Goal: Transaction & Acquisition: Purchase product/service

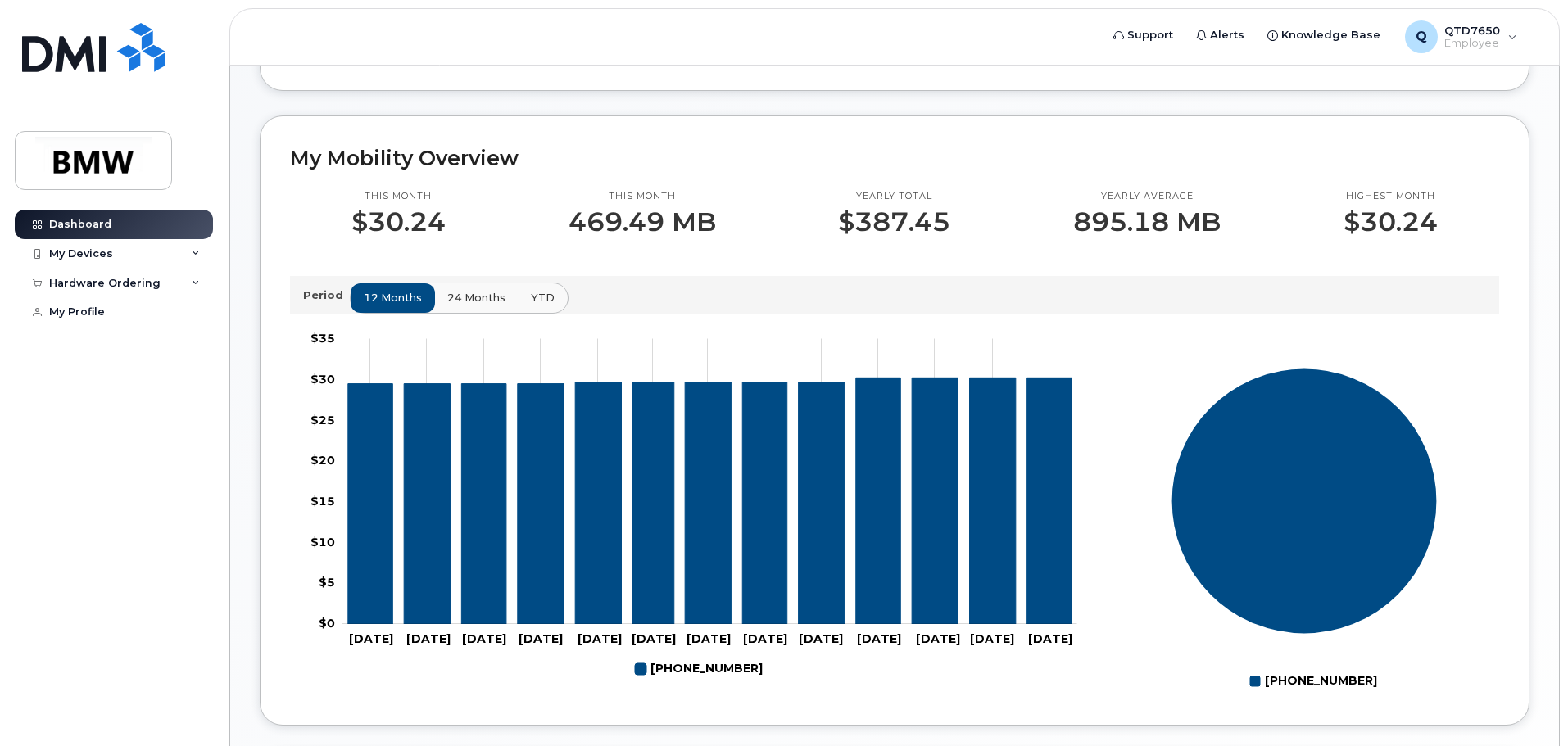
scroll to position [410, 0]
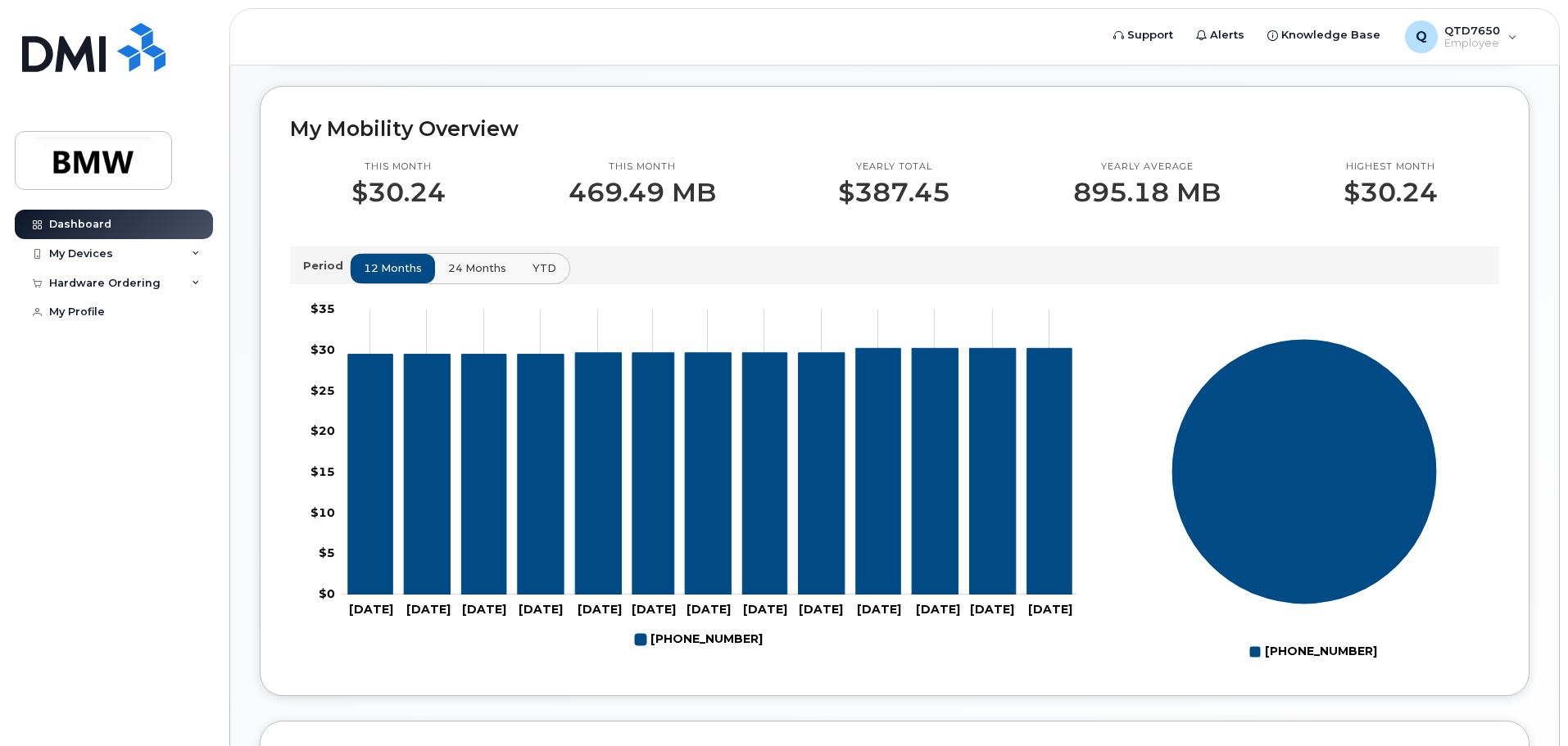
click at [485, 276] on span "24 months" at bounding box center [476, 268] width 58 height 15
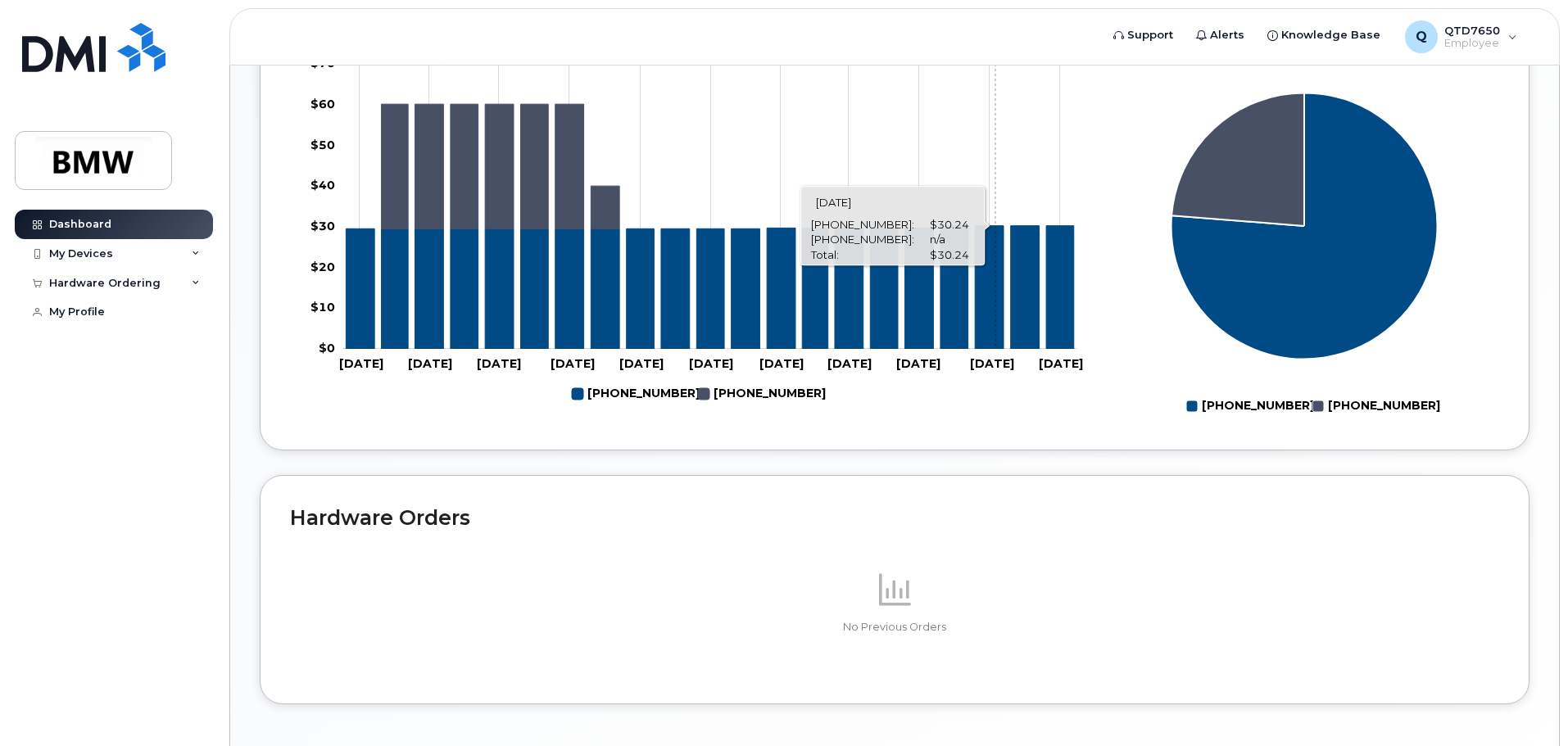
scroll to position [735, 0]
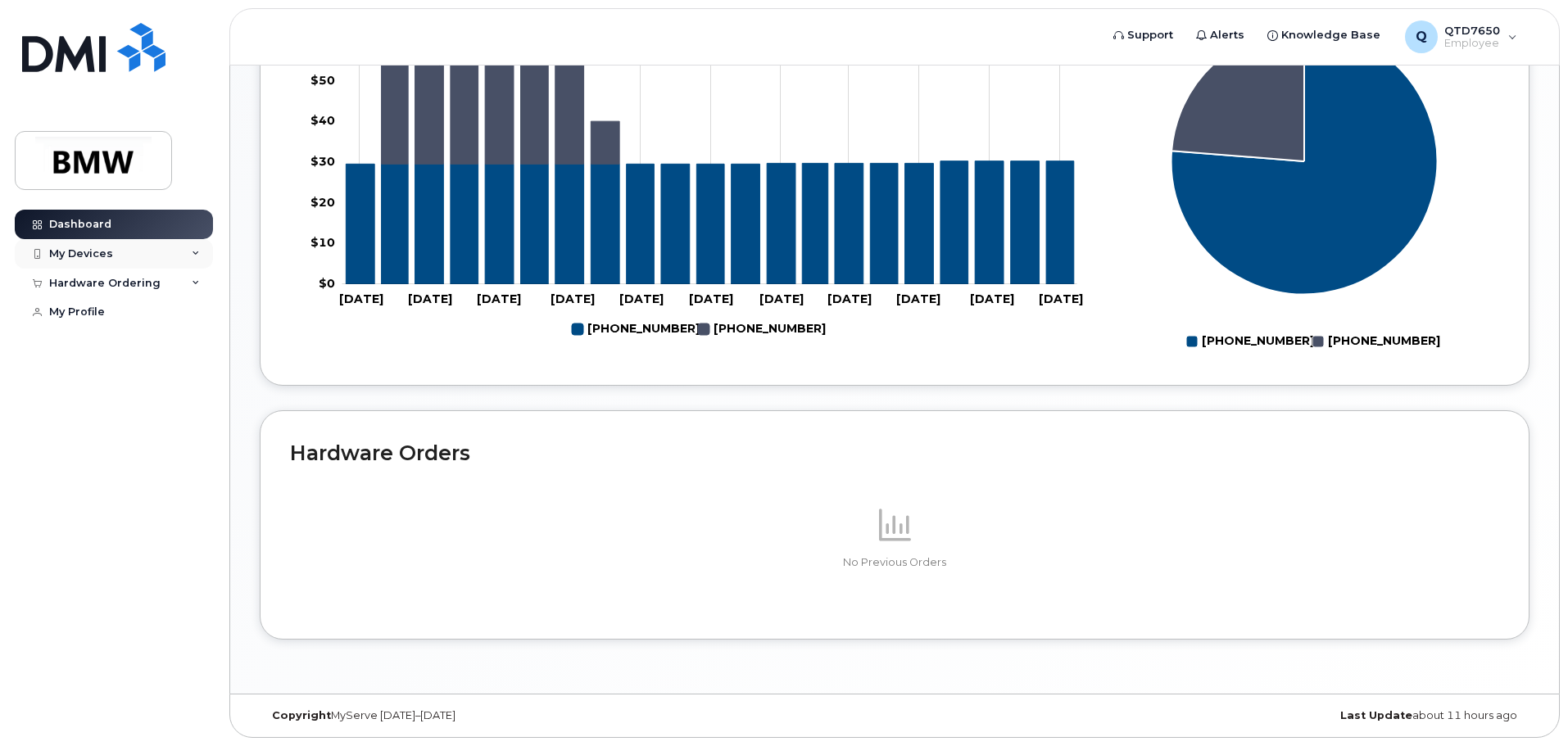
click at [81, 260] on div "My Devices" at bounding box center [114, 253] width 198 height 29
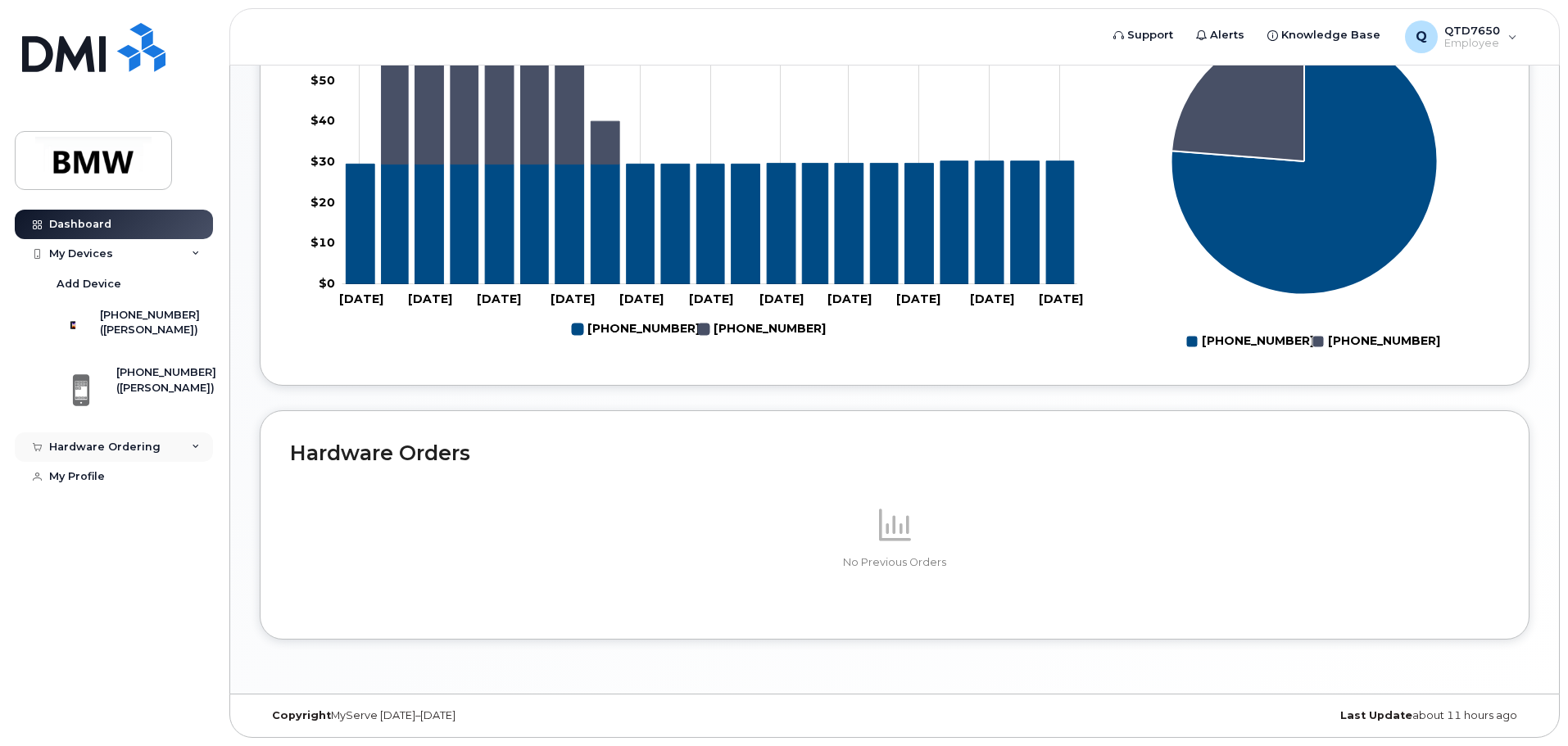
click at [105, 454] on div "Hardware Ordering" at bounding box center [104, 447] width 111 height 13
click at [113, 485] on div "New Order" at bounding box center [88, 477] width 63 height 15
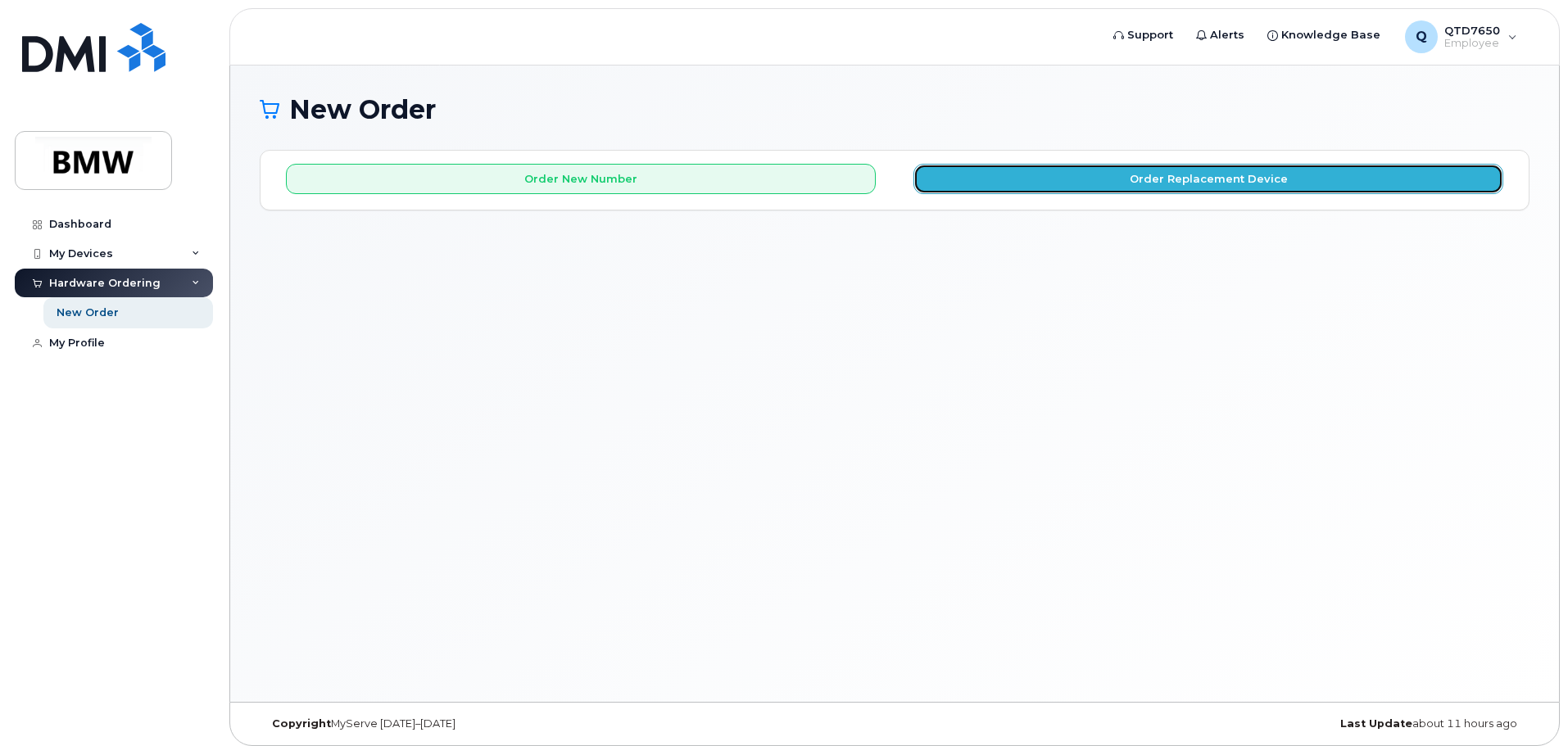
click at [1024, 186] on button "Order Replacement Device" at bounding box center [1207, 179] width 589 height 30
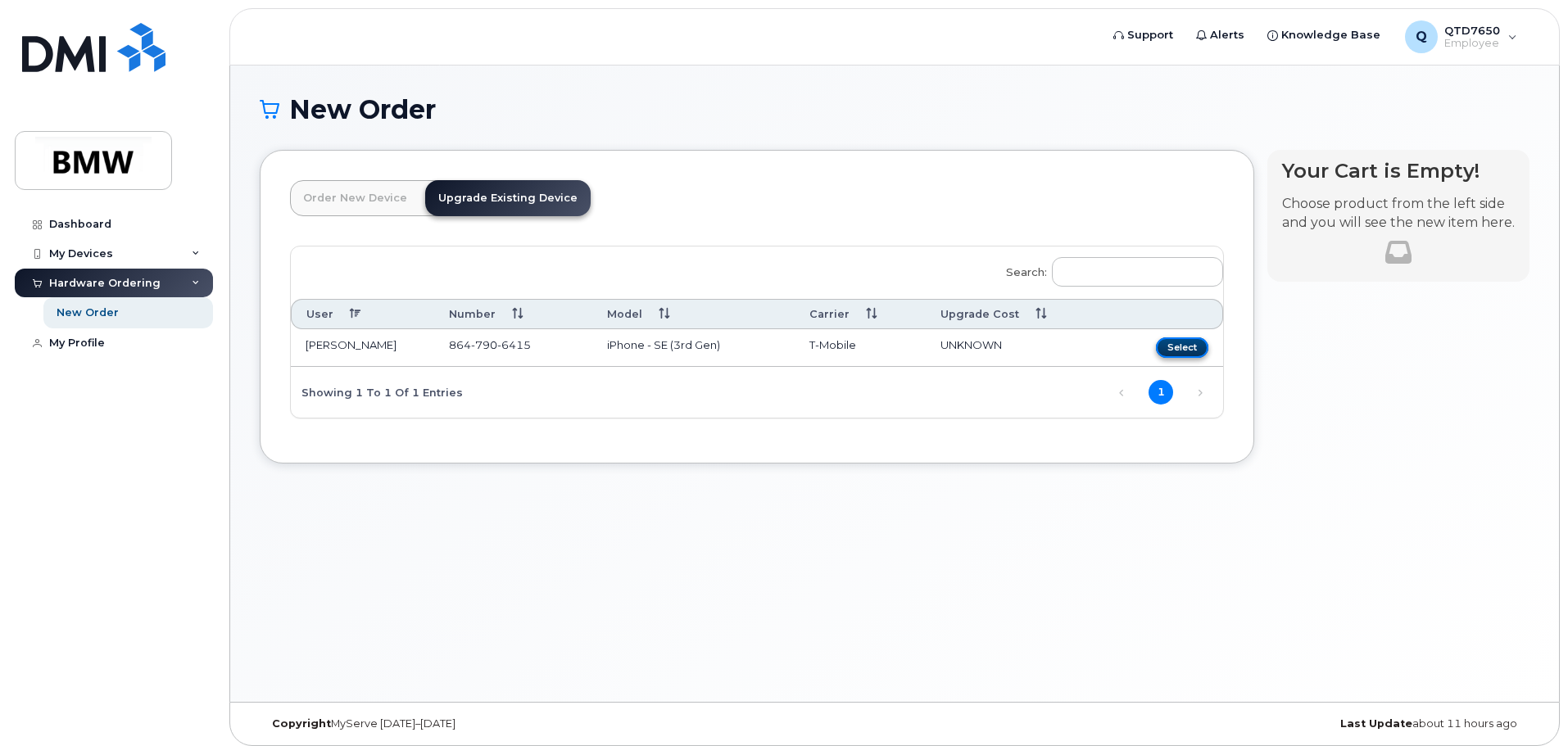
click at [1172, 354] on button "Select" at bounding box center [1182, 348] width 52 height 21
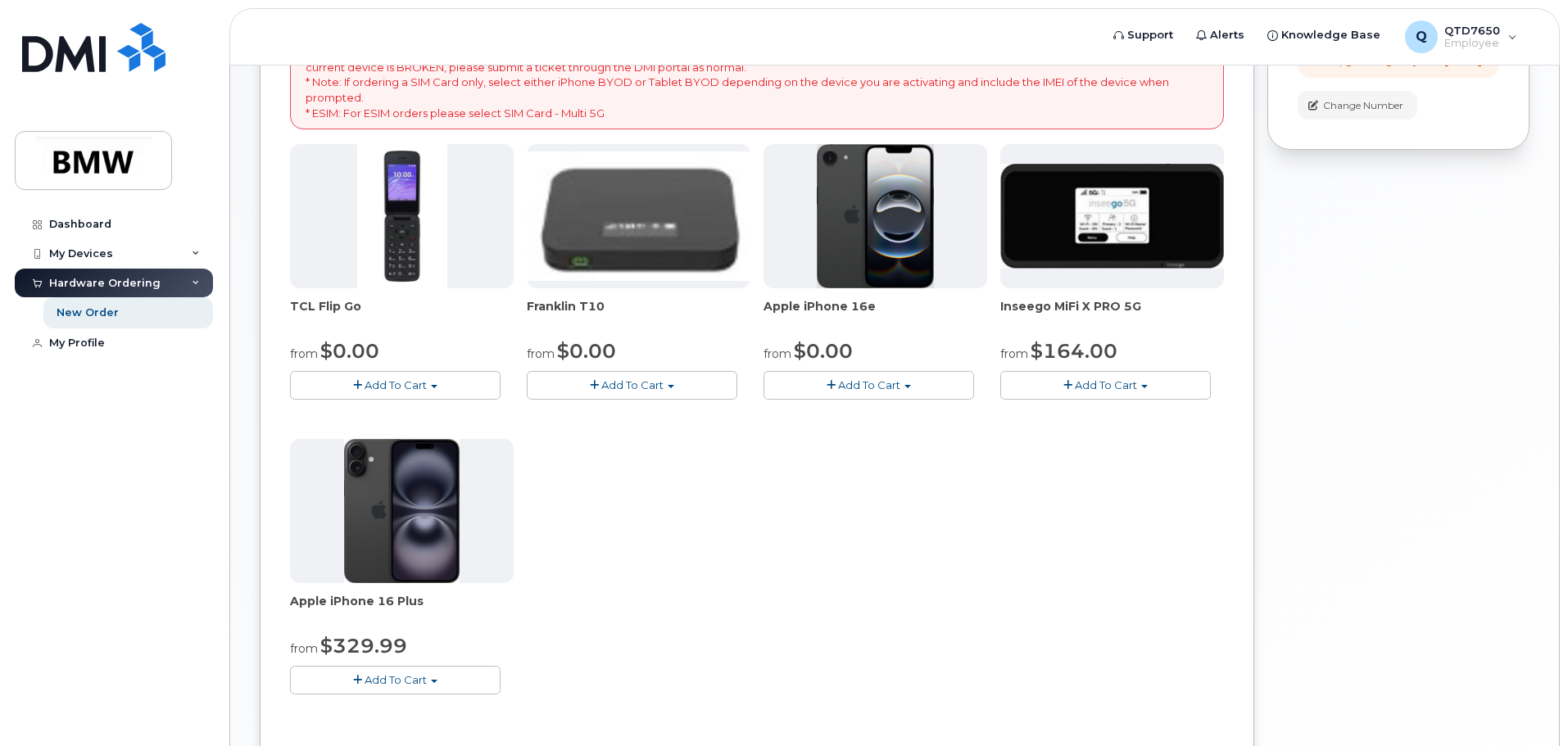
scroll to position [327, 0]
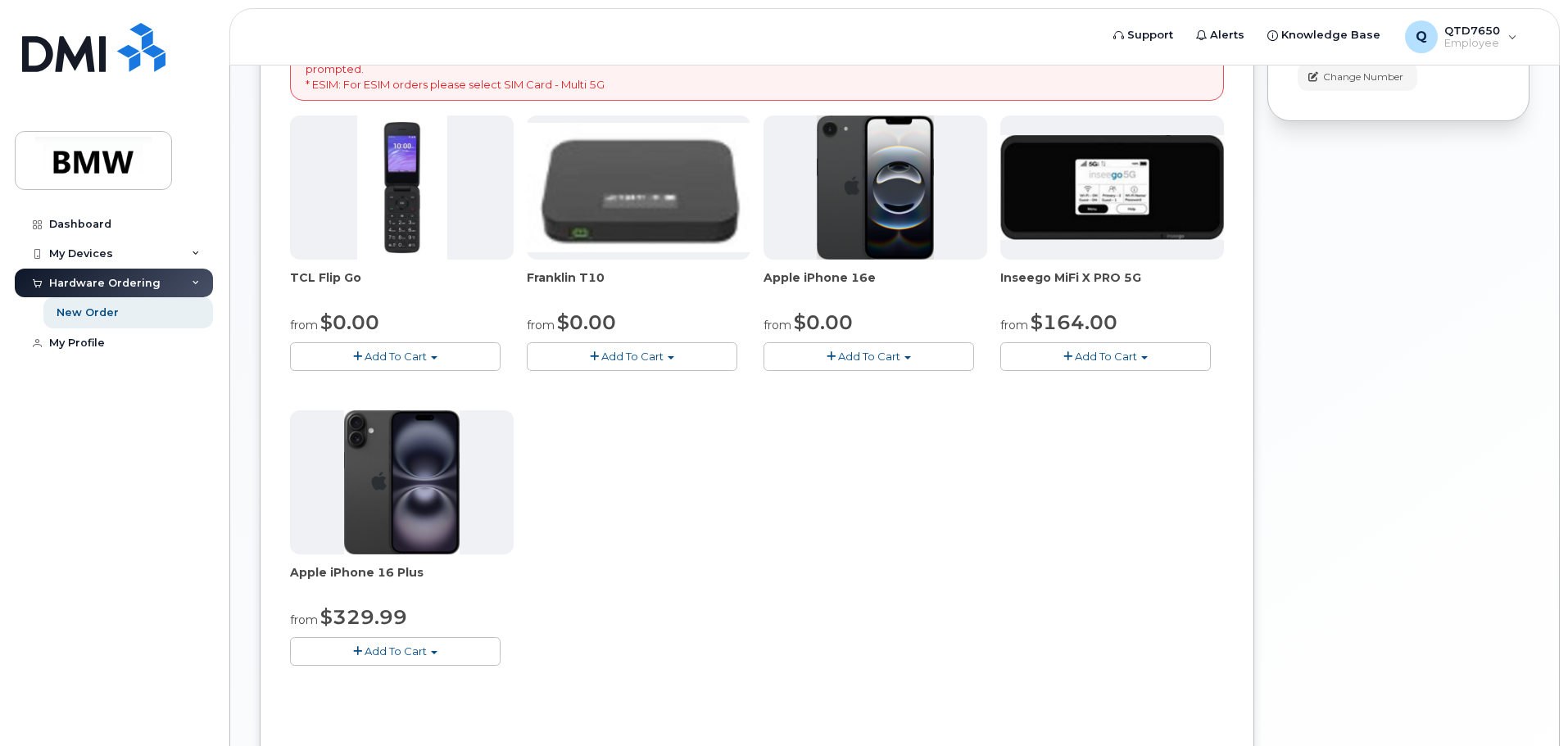
click at [847, 362] on span "Add To Cart" at bounding box center [869, 357] width 63 height 13
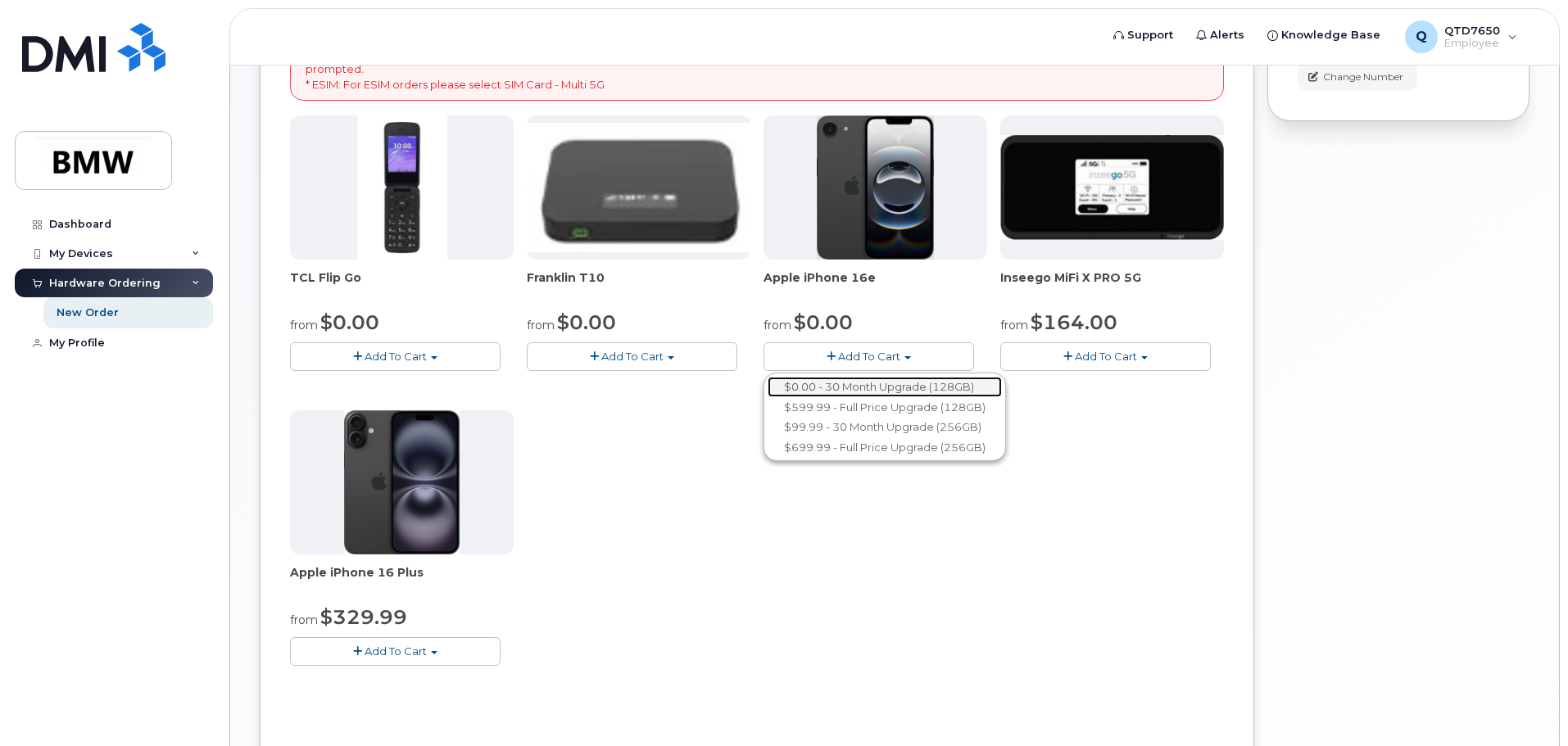
click at [920, 388] on link "$0.00 - 30 Month Upgrade (128GB)" at bounding box center [885, 387] width 234 height 21
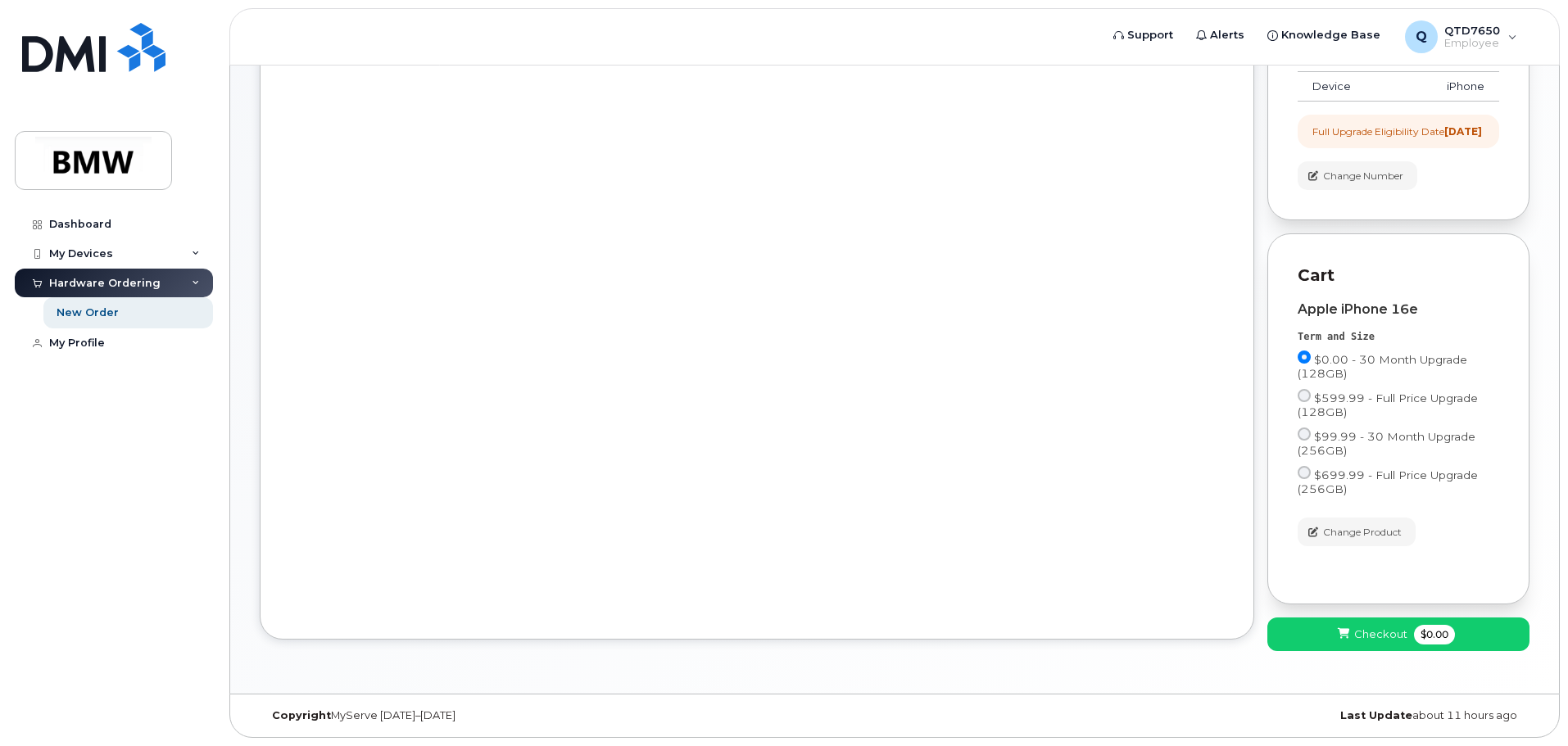
scroll to position [242, 0]
click at [1364, 640] on span "Checkout" at bounding box center [1381, 634] width 53 height 15
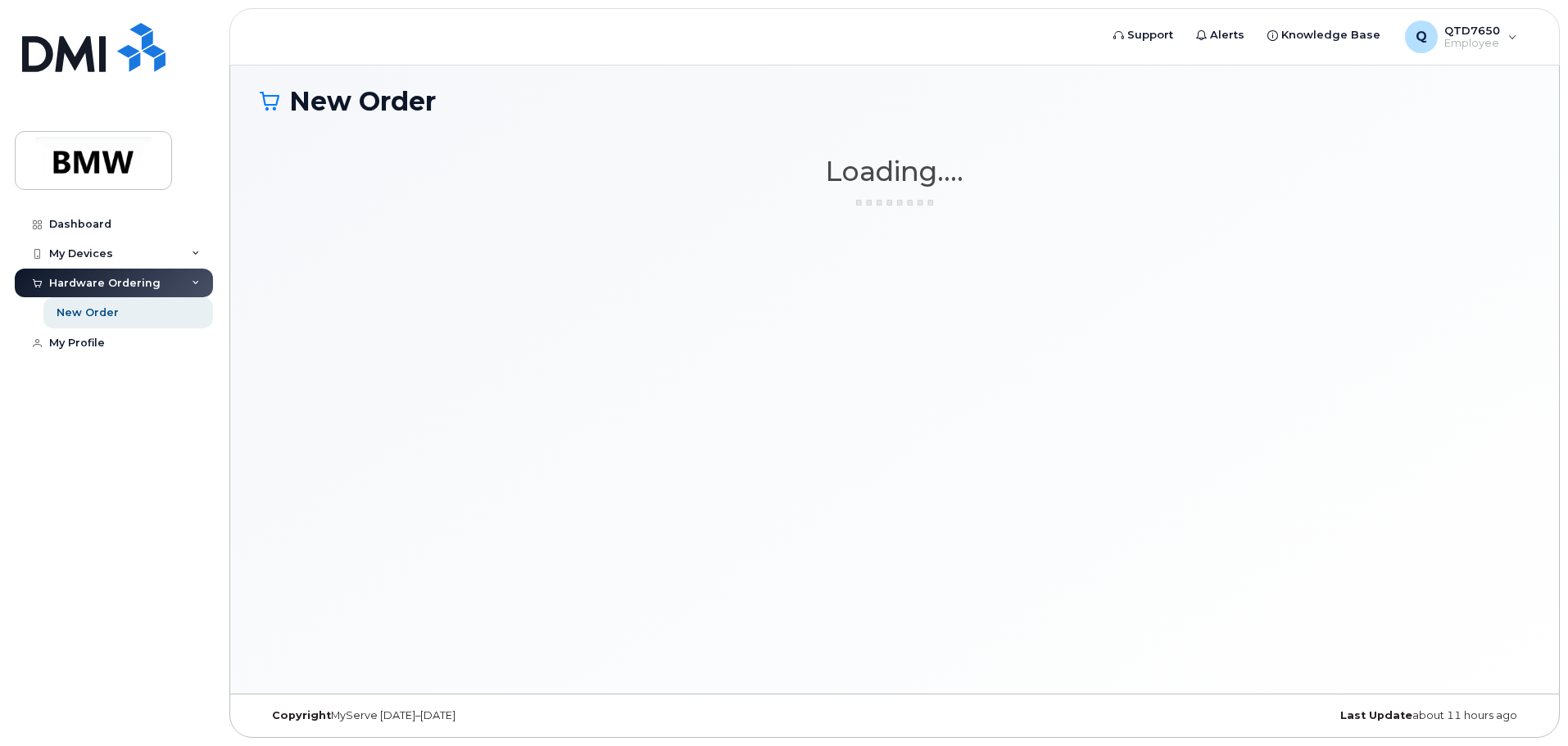
scroll to position [9, 0]
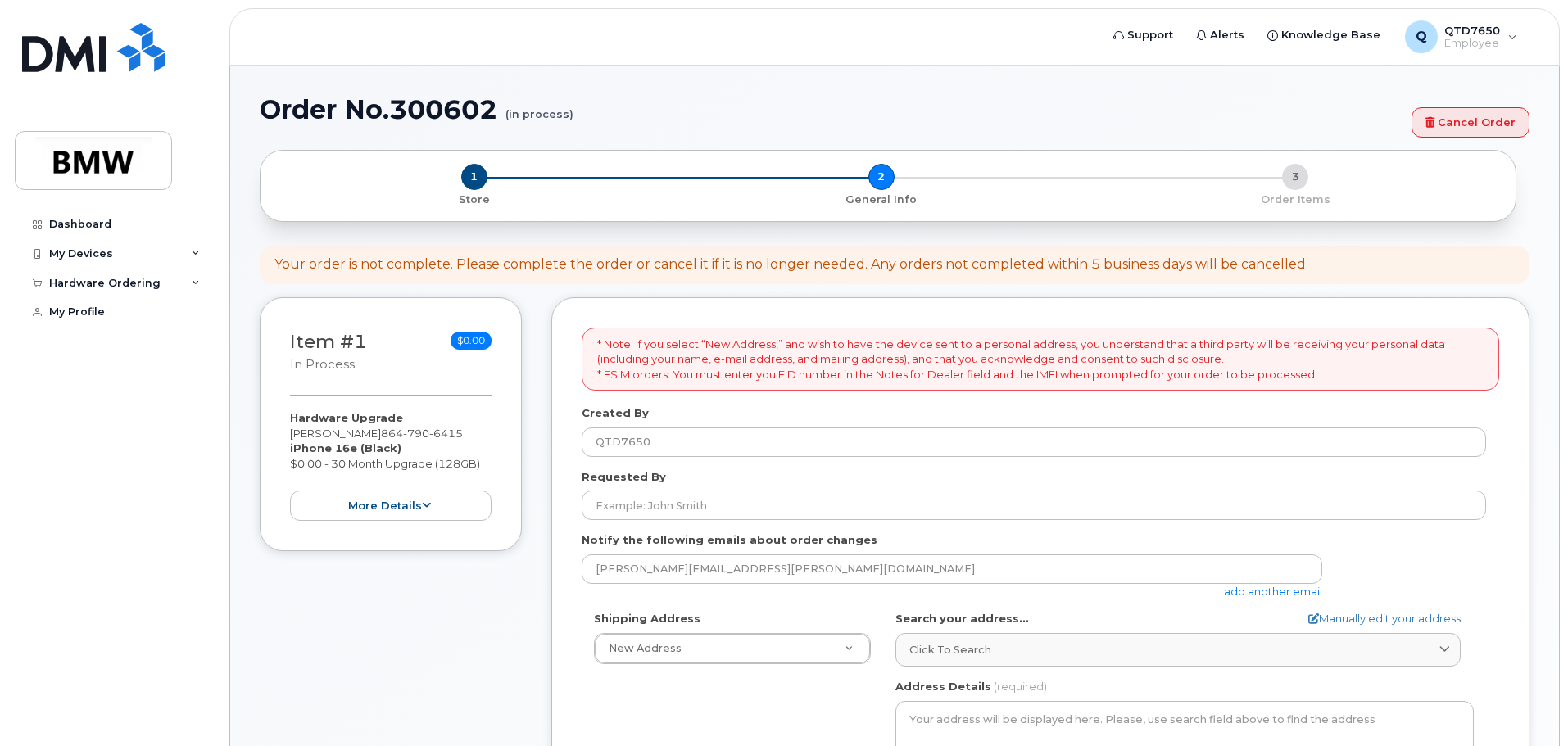
select select
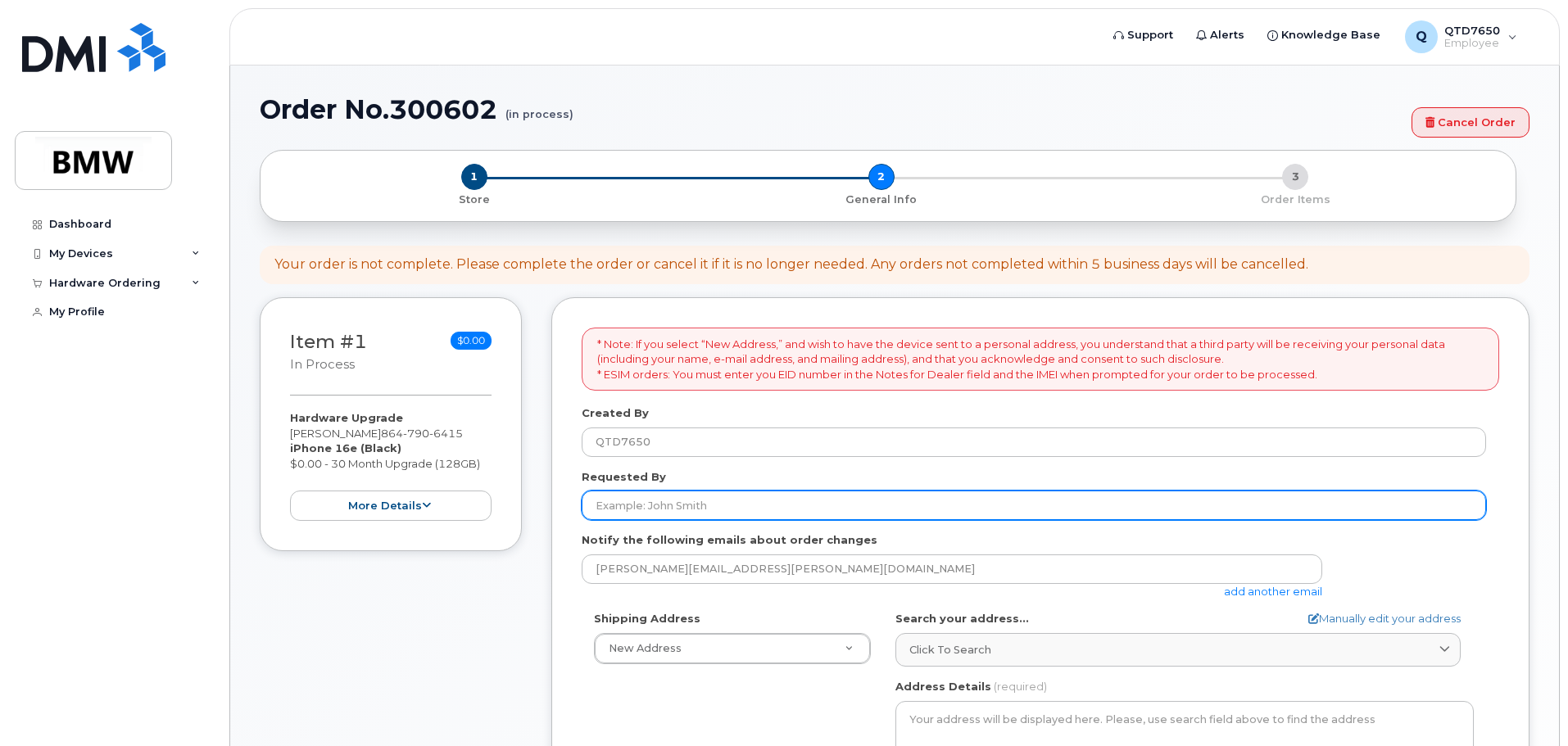
click at [723, 498] on input "Requested By" at bounding box center [1034, 505] width 905 height 29
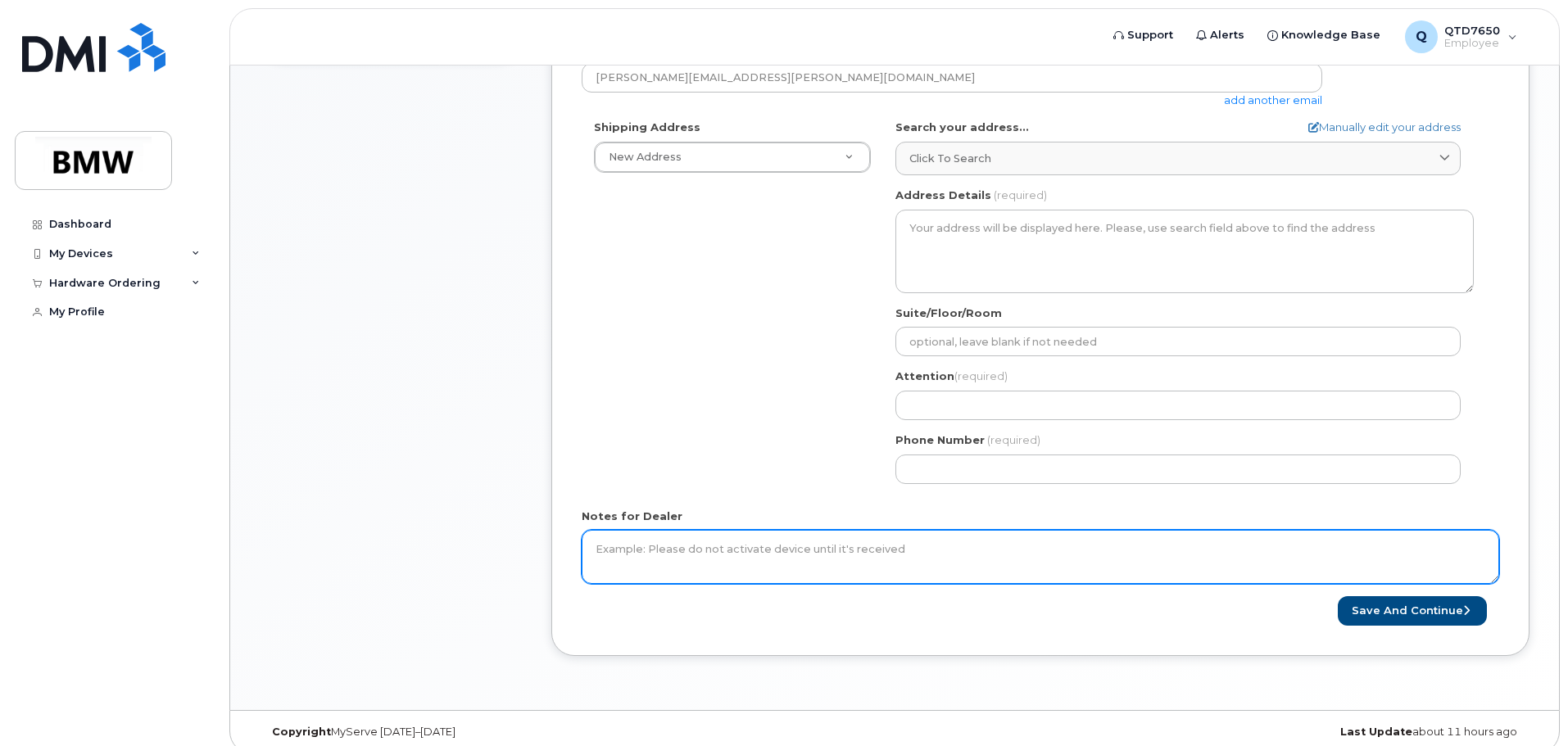
scroll to position [508, 0]
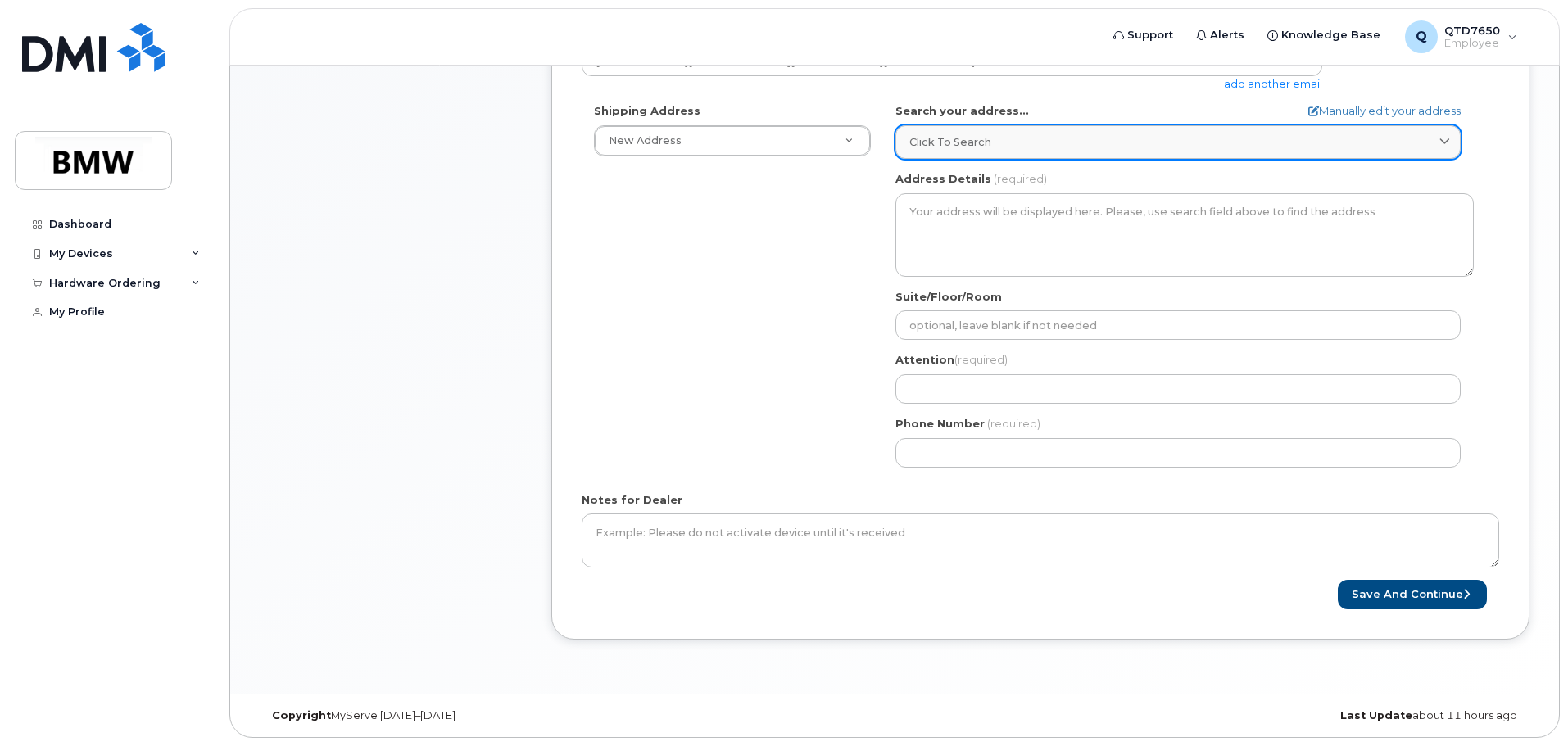
click at [1003, 147] on div "Click to search" at bounding box center [1178, 142] width 537 height 15
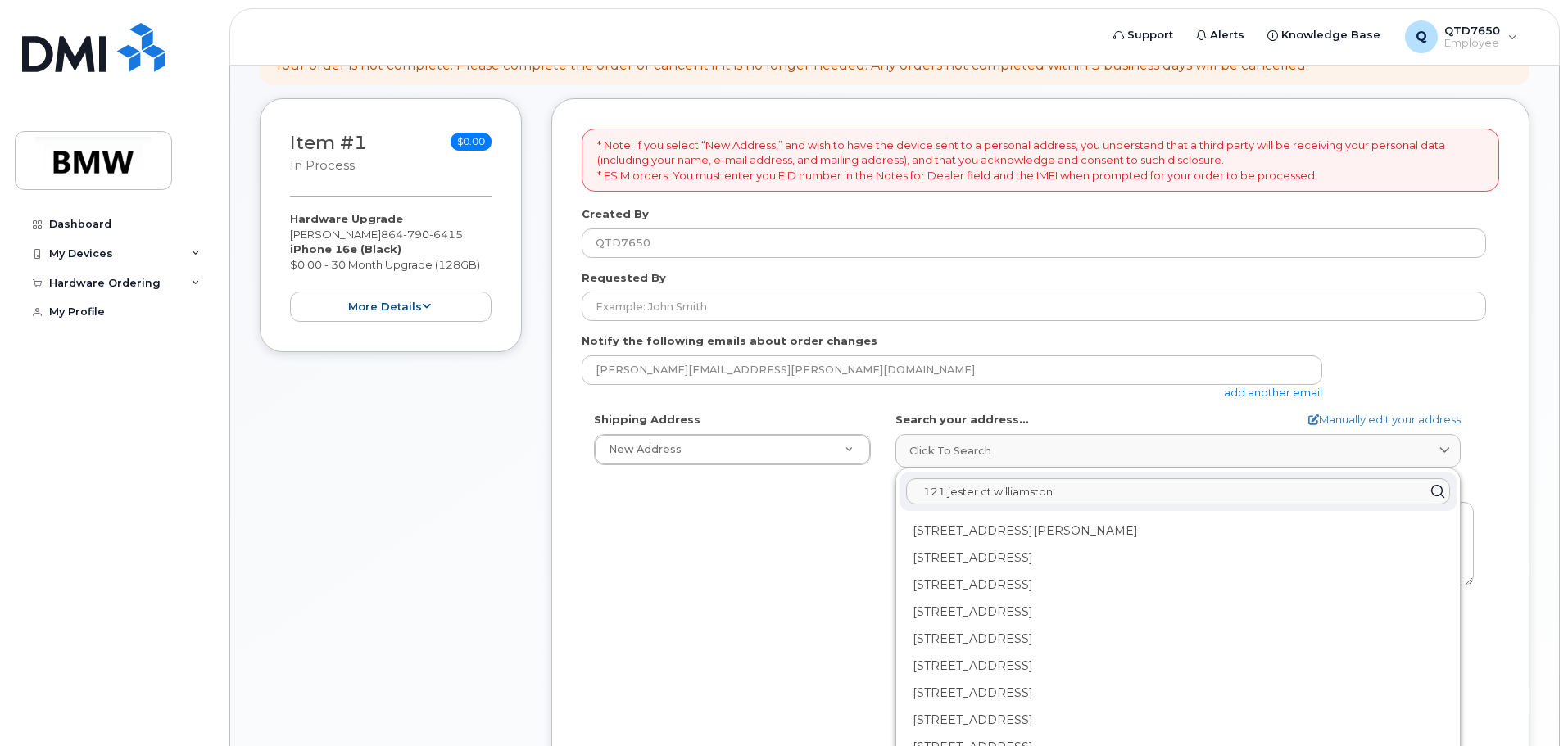
scroll to position [16, 0]
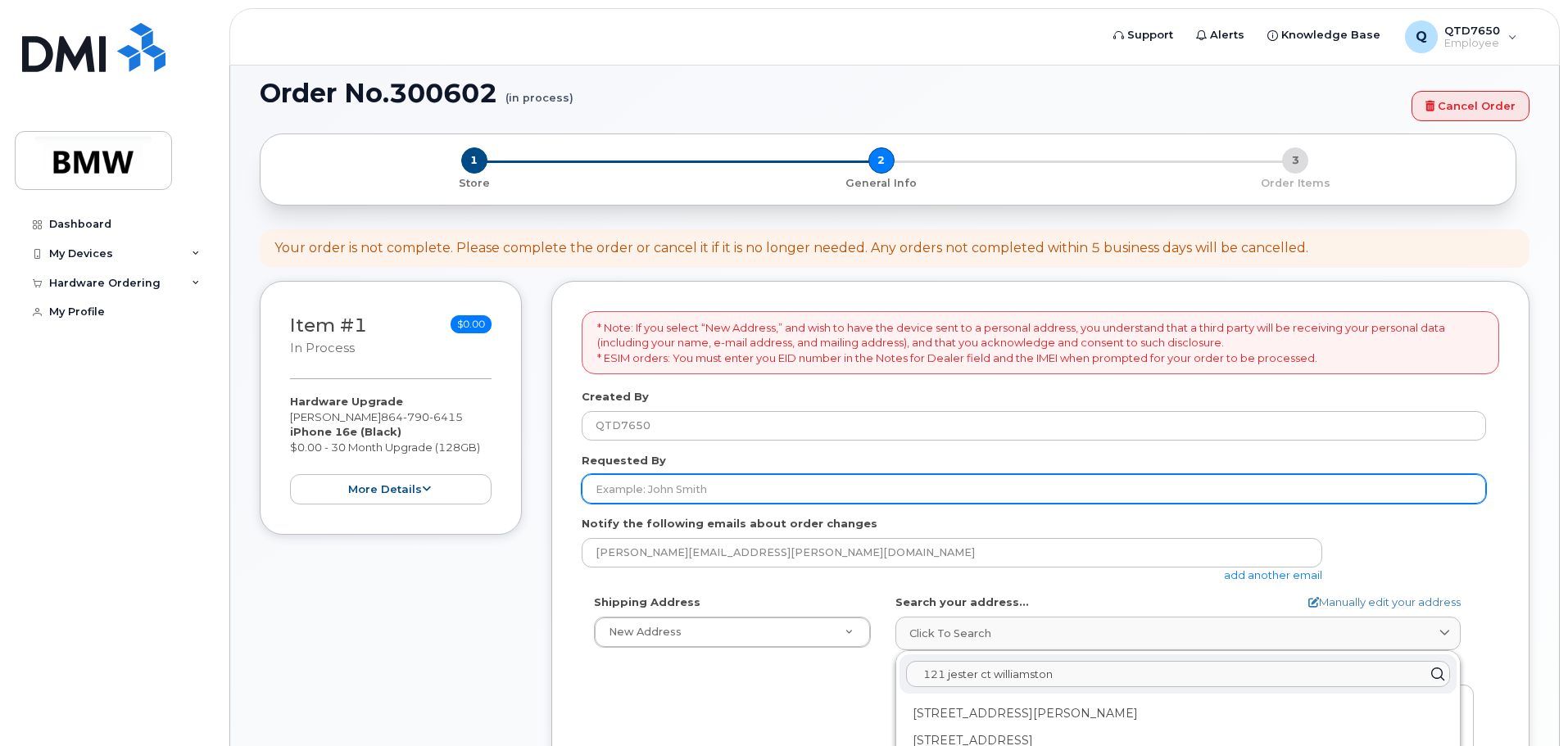
type input "121 jester ct williamston"
click at [775, 490] on input "Requested By" at bounding box center [1034, 489] width 905 height 29
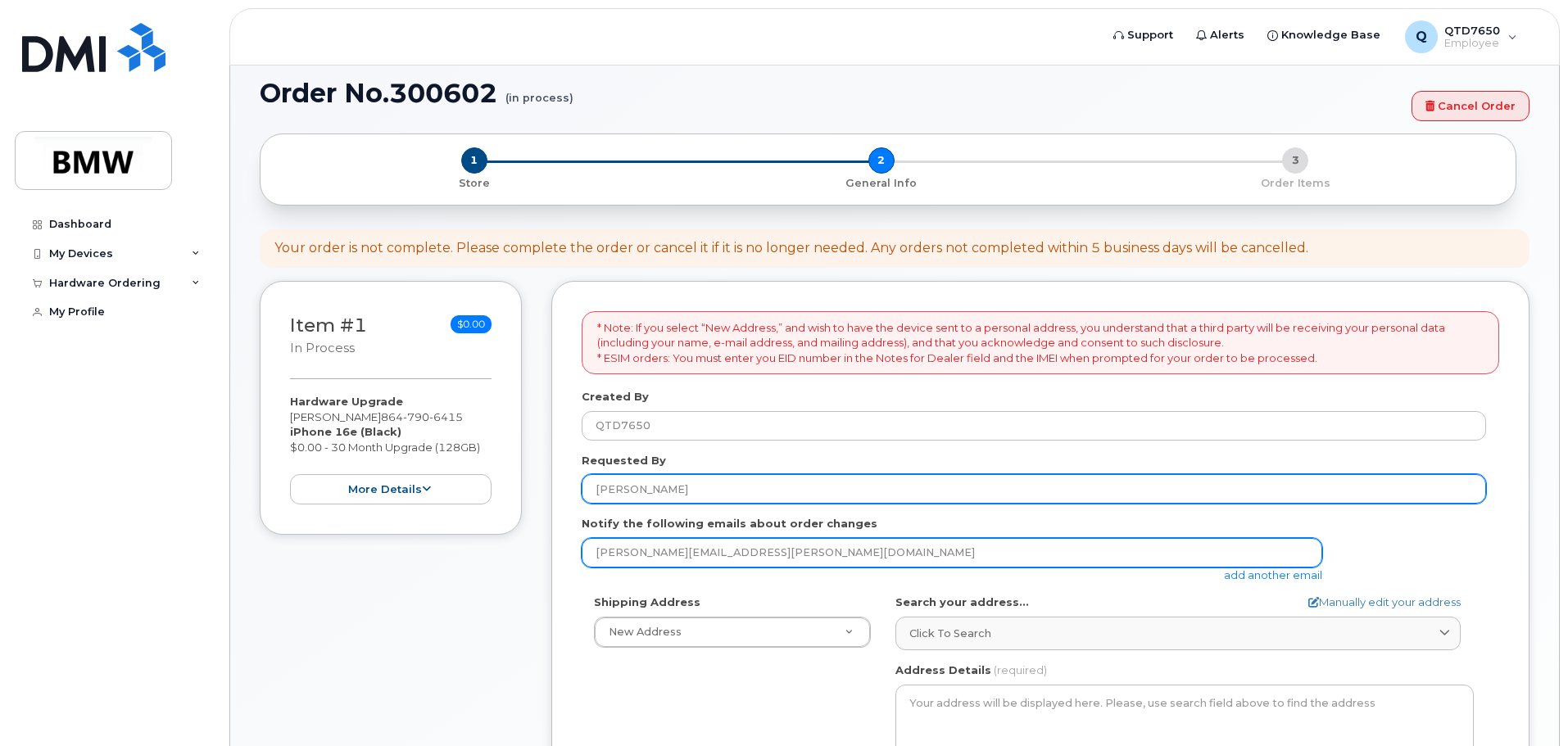
type input "[PERSON_NAME]"
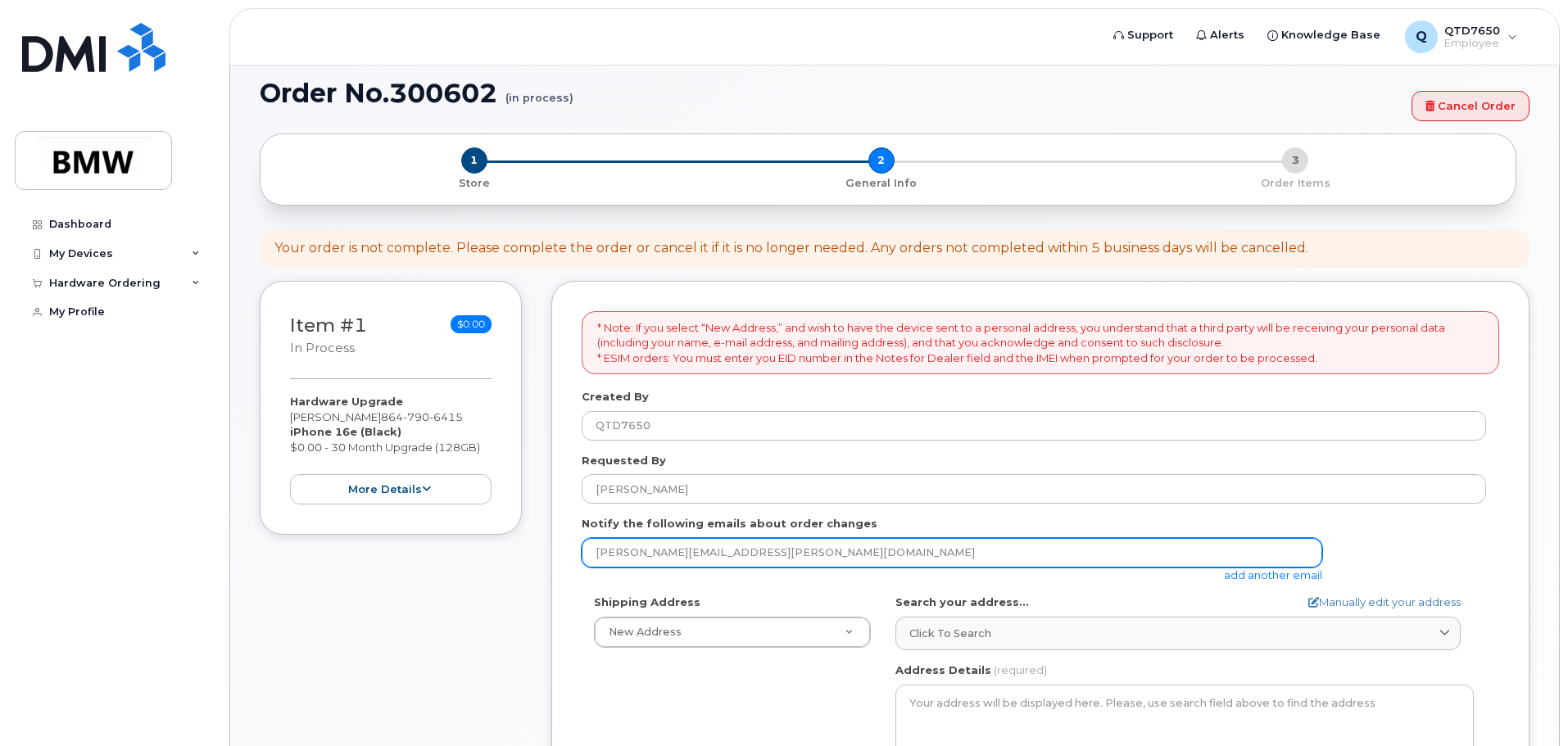
click at [734, 549] on input "[PERSON_NAME][EMAIL_ADDRESS][PERSON_NAME][DOMAIN_NAME]" at bounding box center [952, 552] width 740 height 29
click at [823, 553] on input "[PERSON_NAME][EMAIL_ADDRESS][PERSON_NAME][DOMAIN_NAME]" at bounding box center [952, 552] width 740 height 29
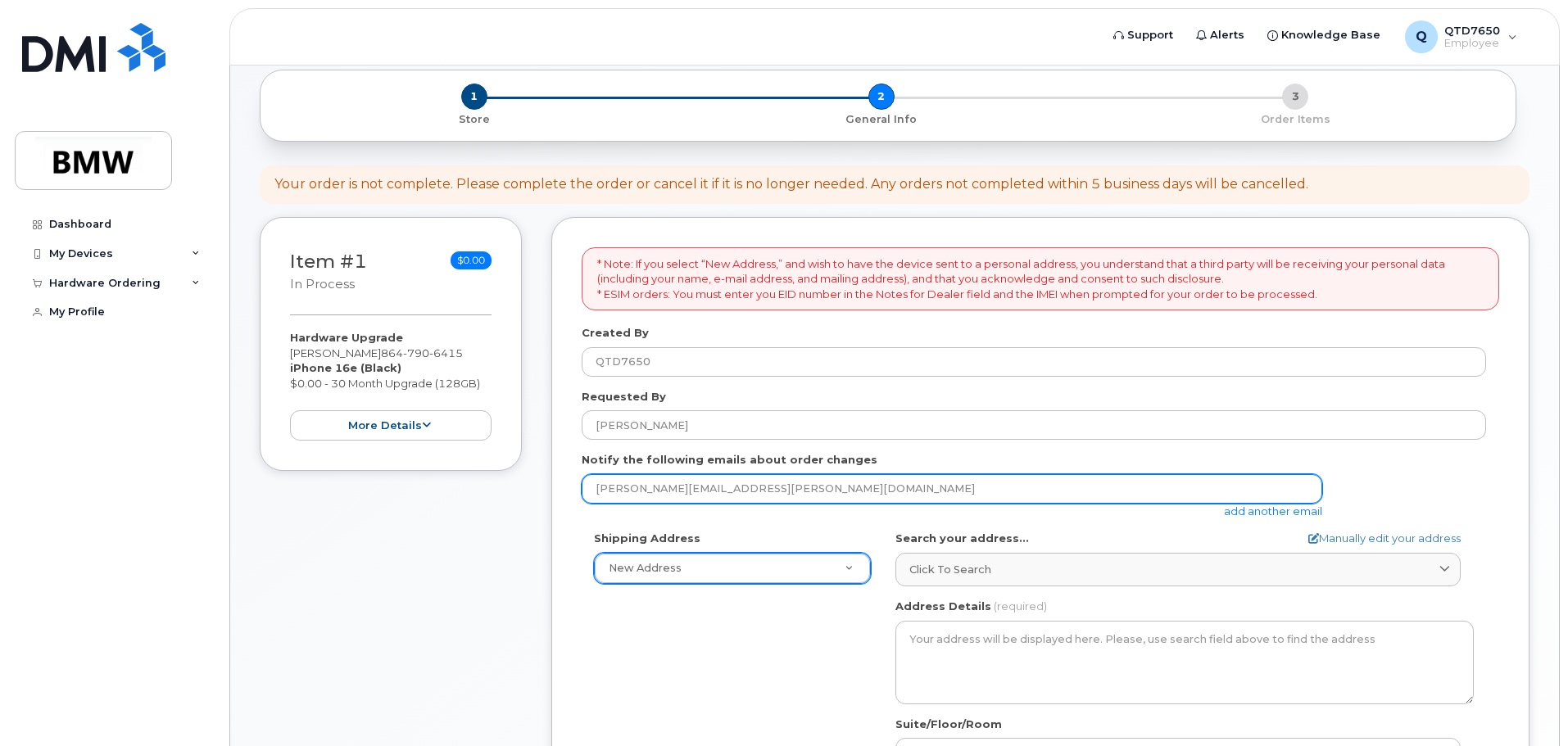
scroll to position [180, 0]
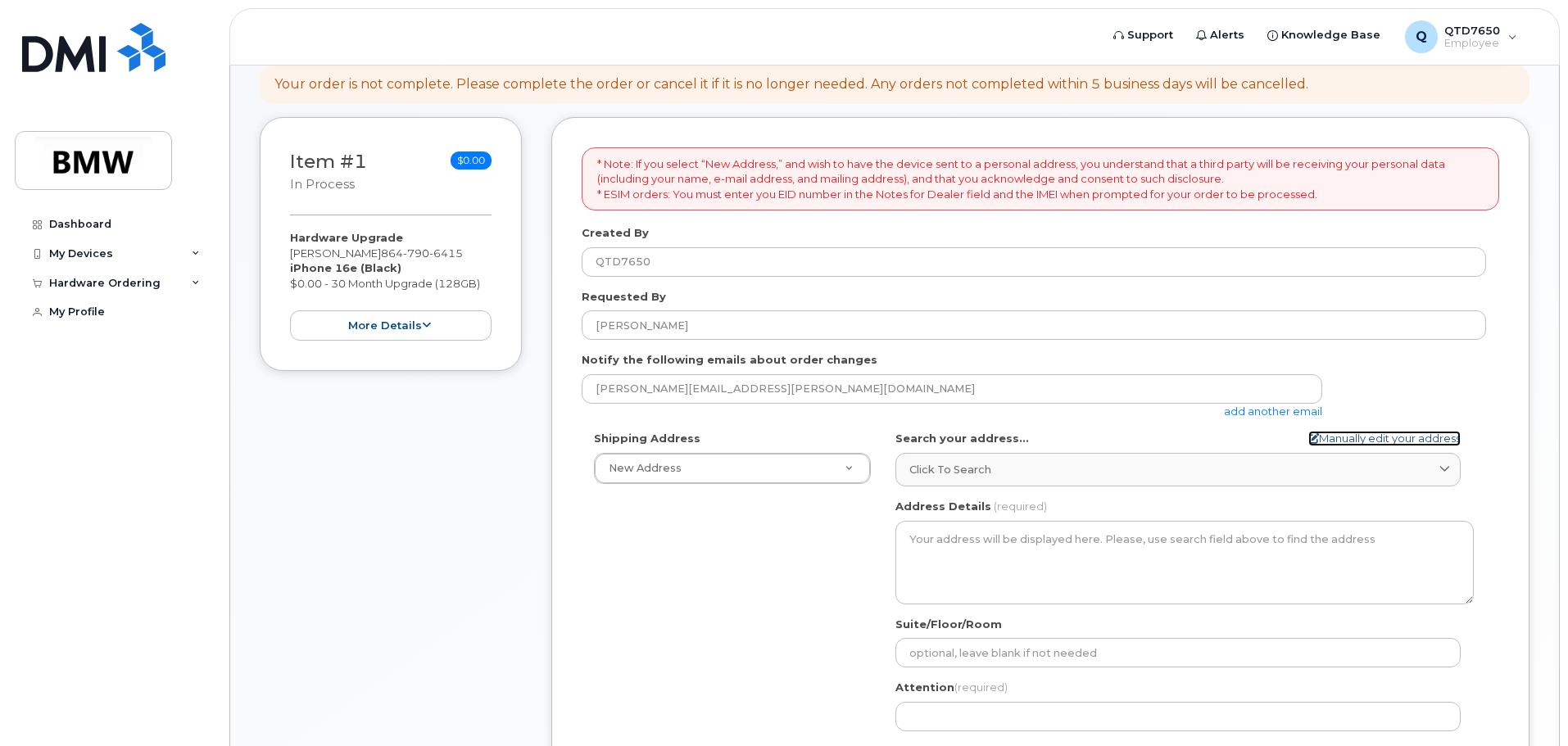
click at [1371, 442] on link "Manually edit your address" at bounding box center [1384, 438] width 153 height 15
select select
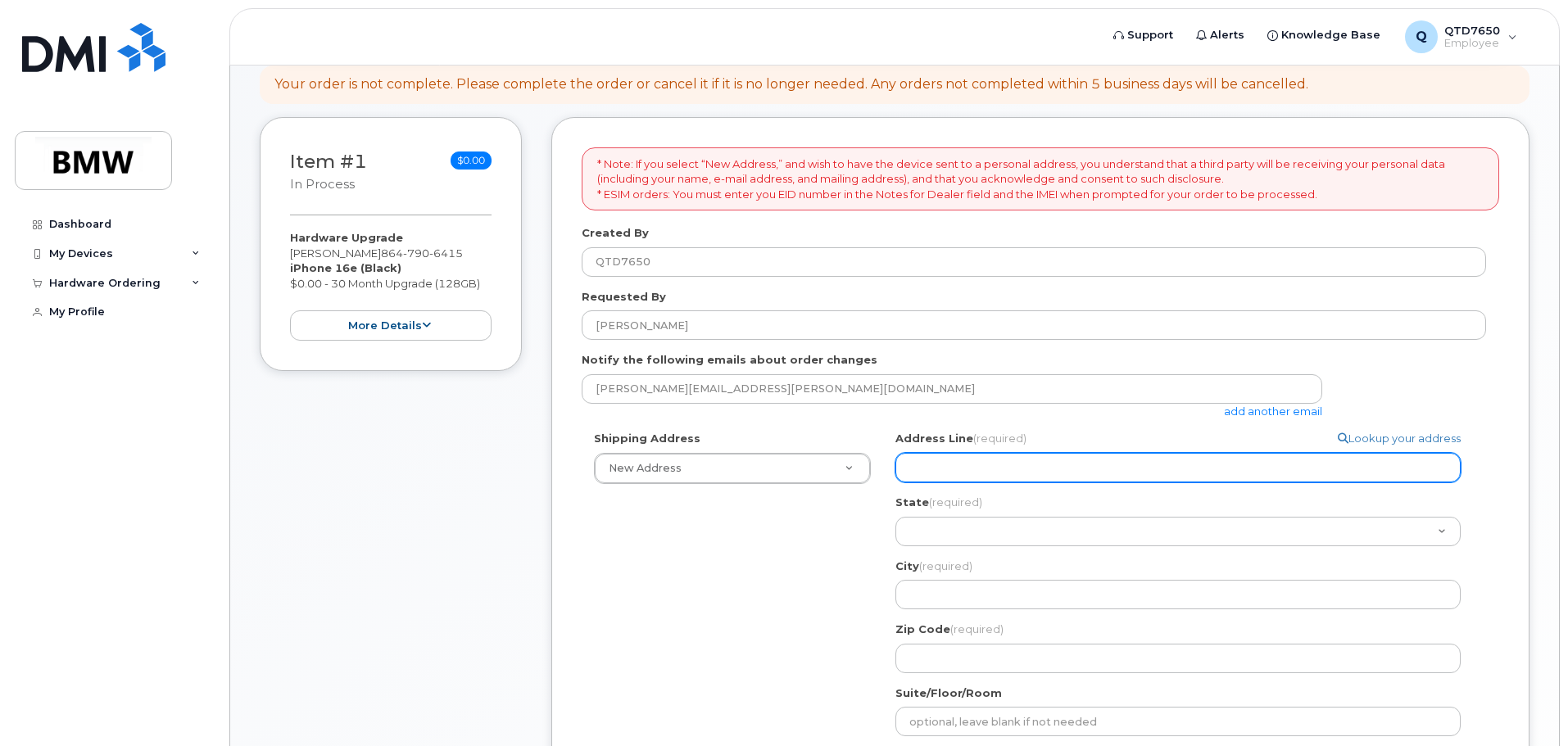
click at [1185, 473] on input "Address Line (required)" at bounding box center [1178, 467] width 566 height 29
select select
type input "1"
select select
type input "12"
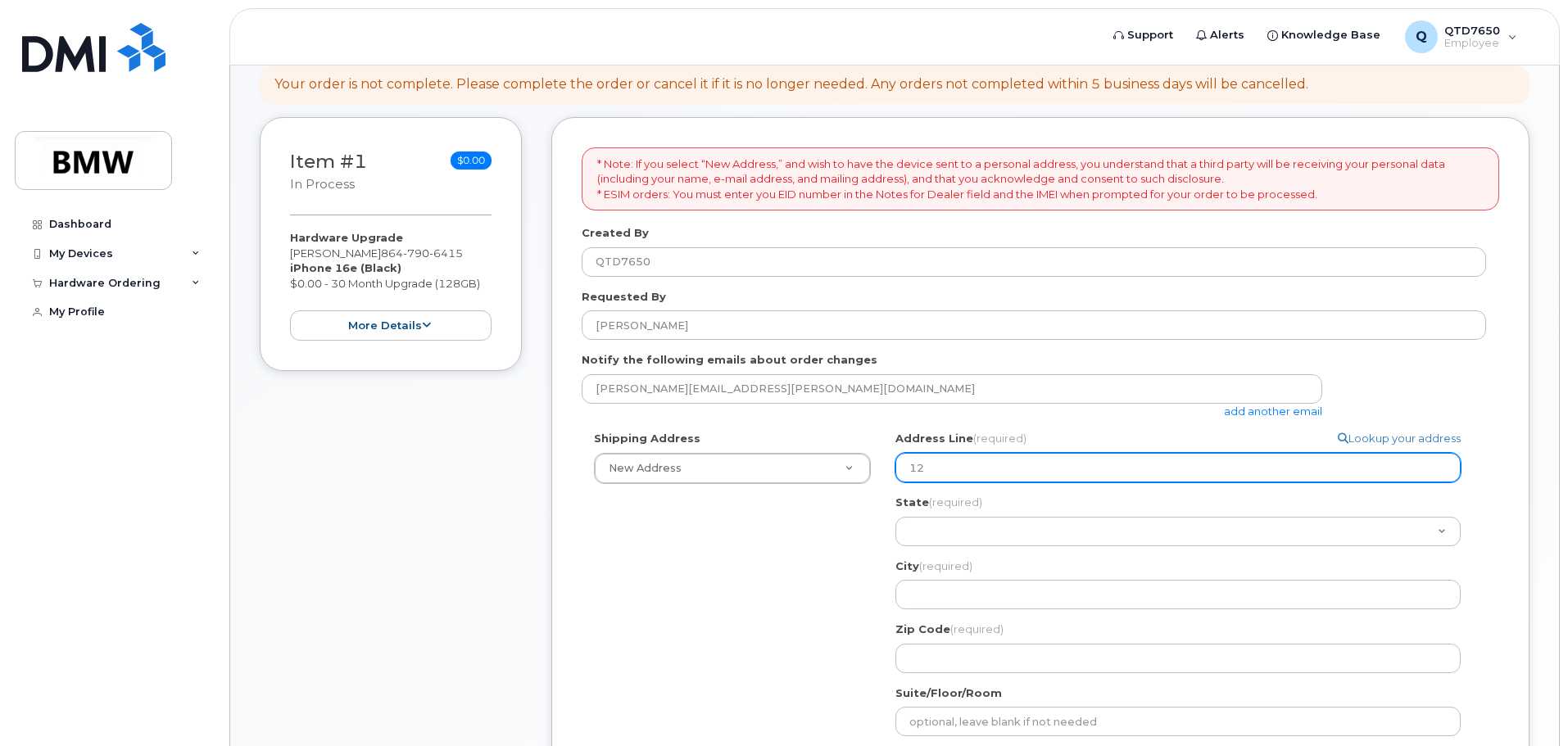
select select
type input "121"
select select
type input "121 j"
select select
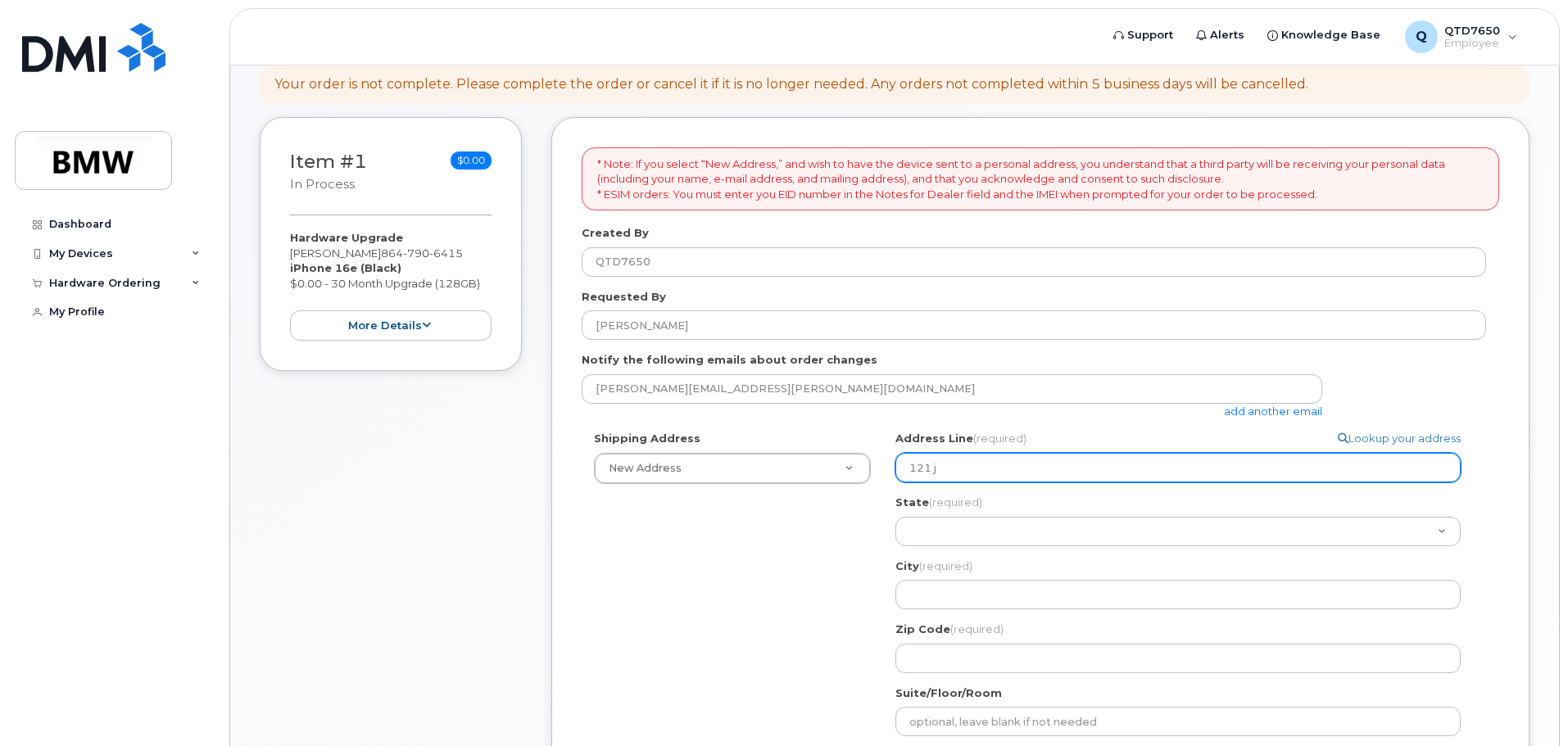
type input "121 je"
select select
type input "121 jes"
select select
type input "121 jest"
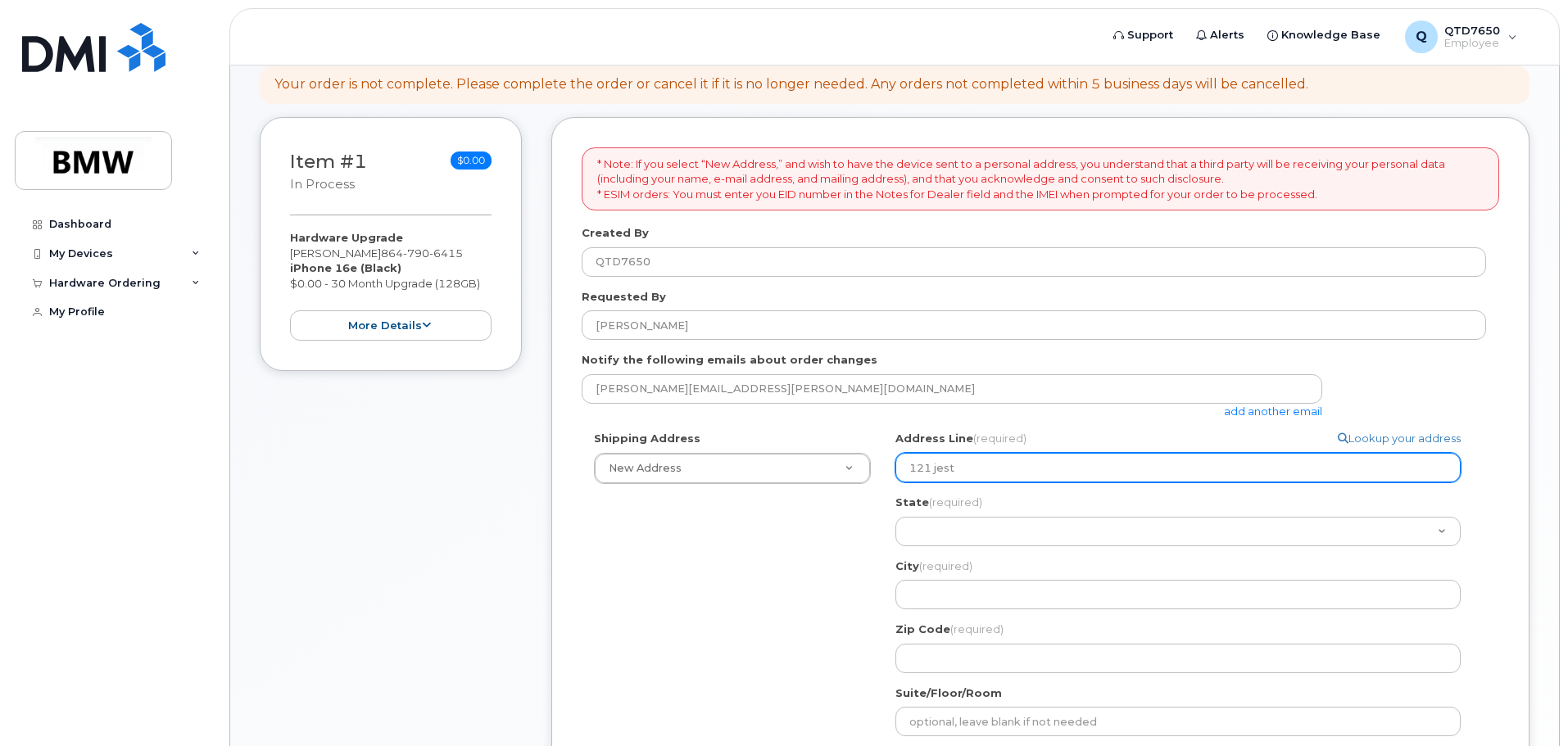
select select
type input "121 jeste"
select select
type input "121 jester"
select select
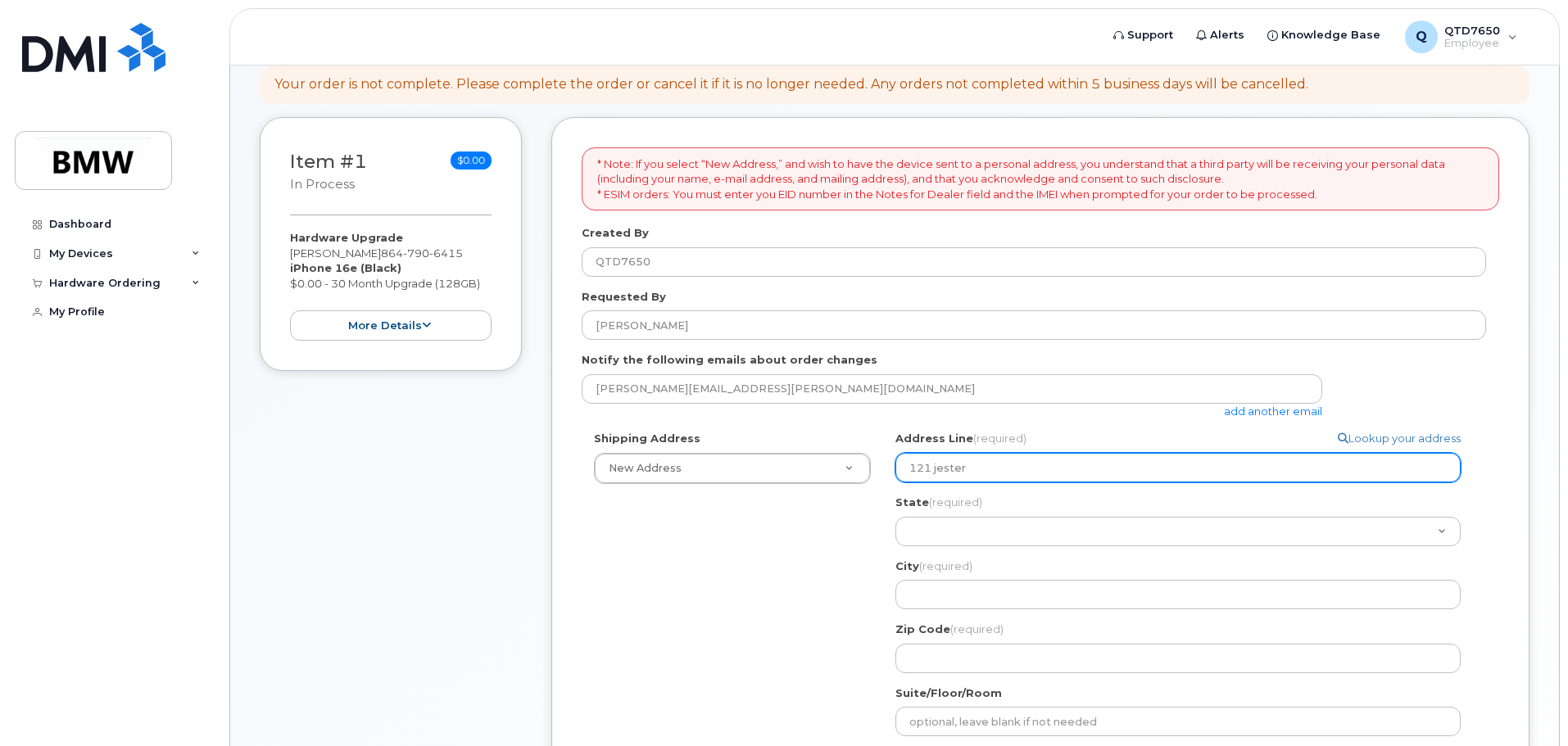
type input "121 jester c"
select select
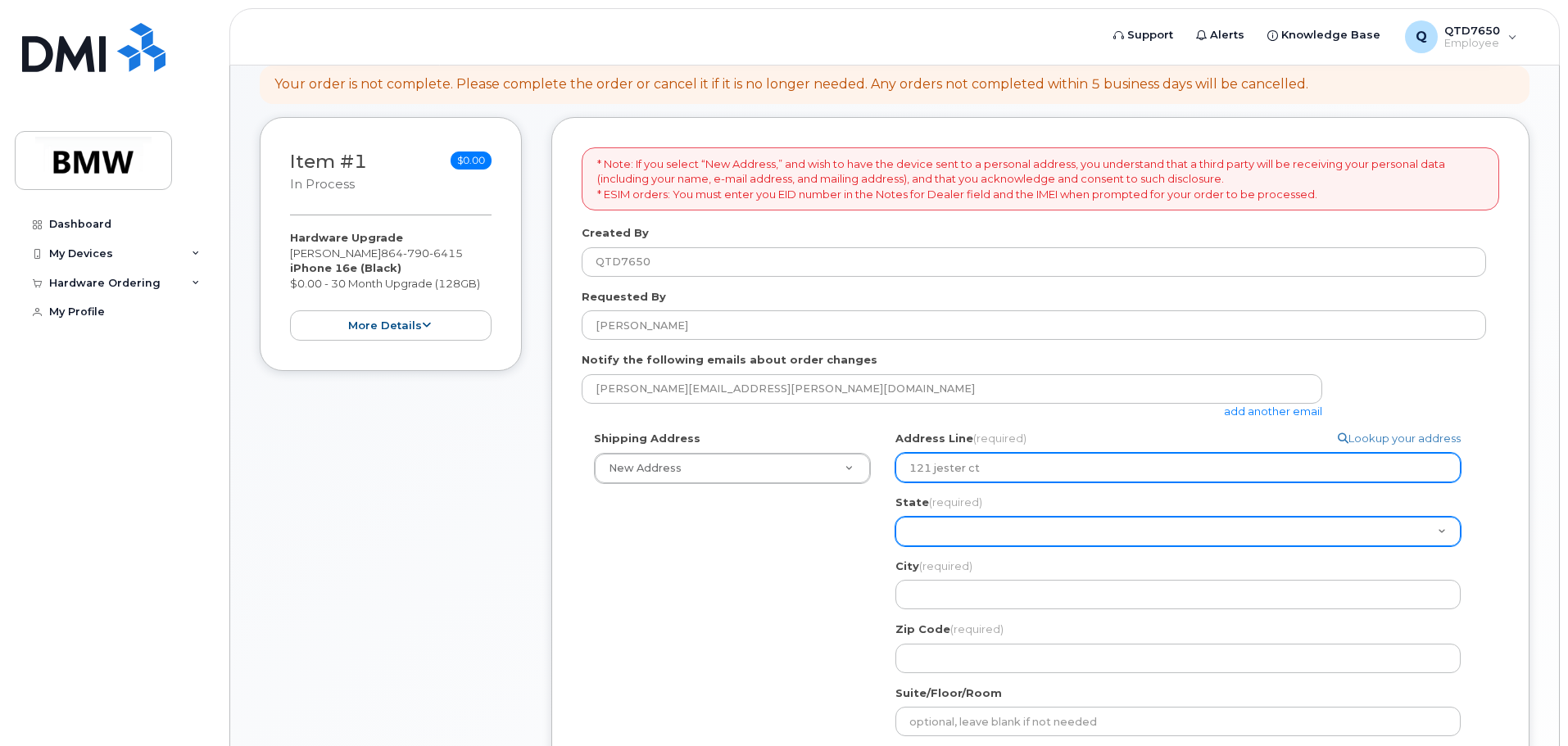
type input "121 jester ct"
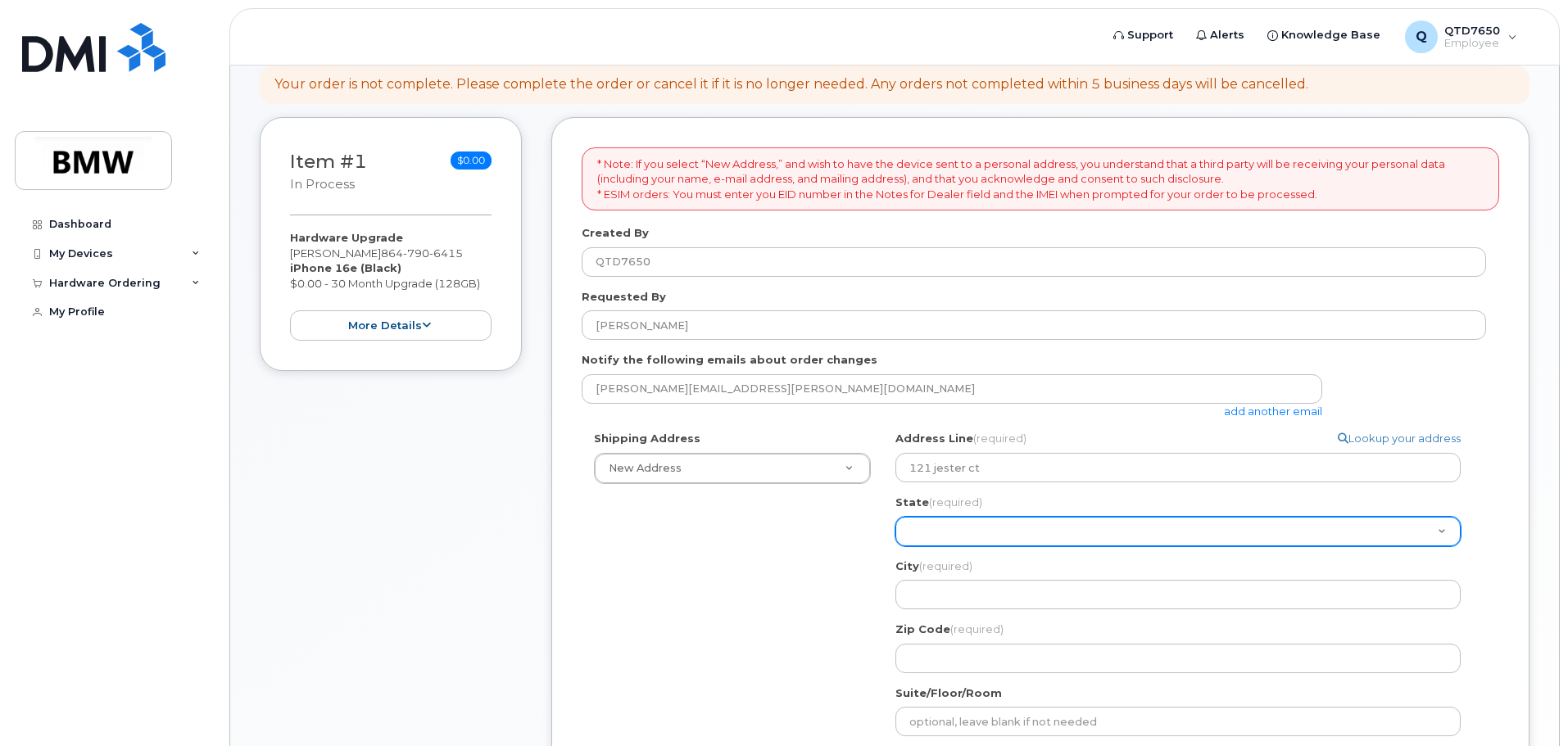
click at [1015, 530] on select "Alabama Alaska American Samoa Arizona Arkansas California Colorado Connecticut …" at bounding box center [1178, 532] width 566 height 29
select select "SC"
click at [895, 517] on select "Alabama Alaska American Samoa Arizona Arkansas California Colorado Connecticut …" at bounding box center [1178, 532] width 566 height 29
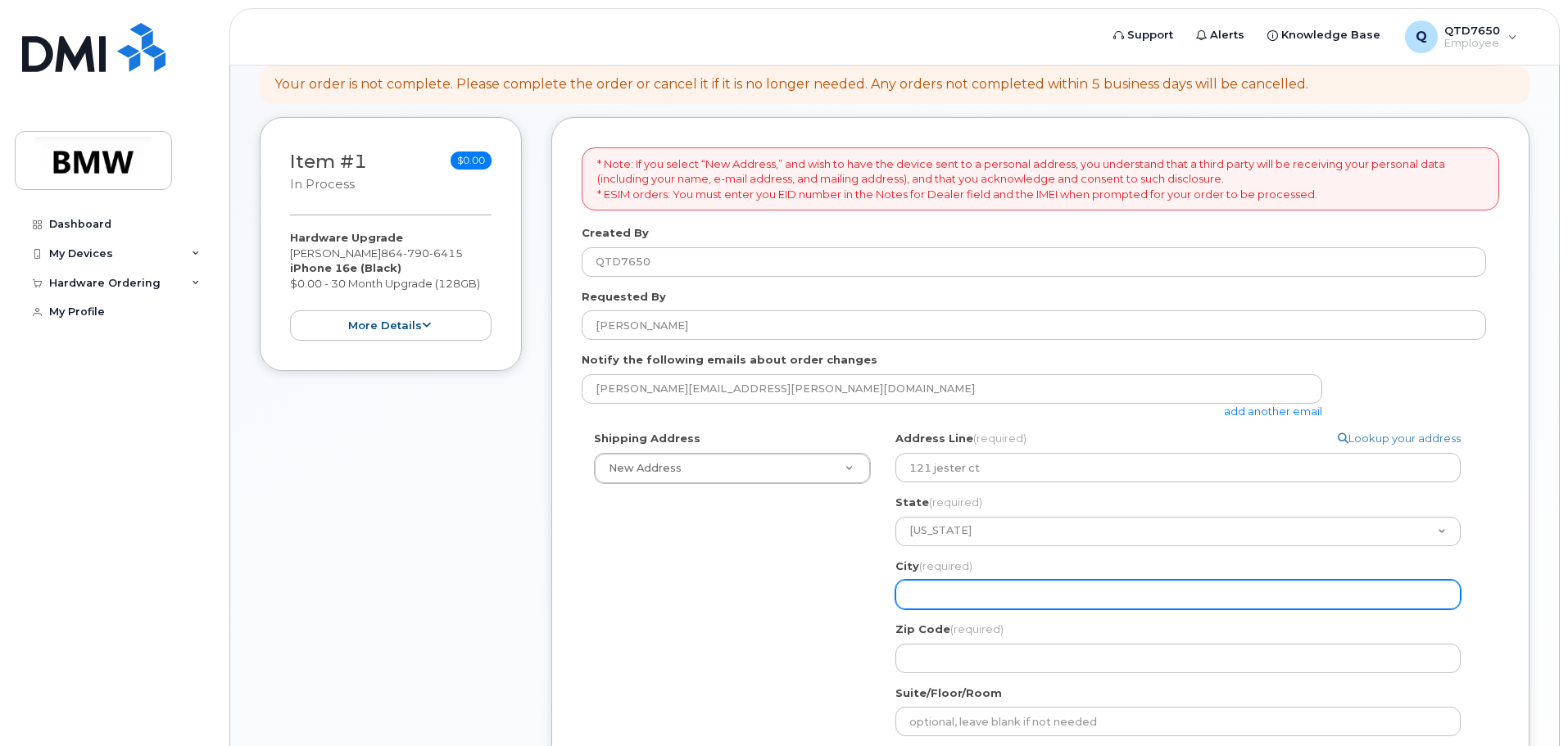
click at [991, 599] on input "City (required)" at bounding box center [1178, 594] width 566 height 29
select select
type input "w"
select select
type input "wi"
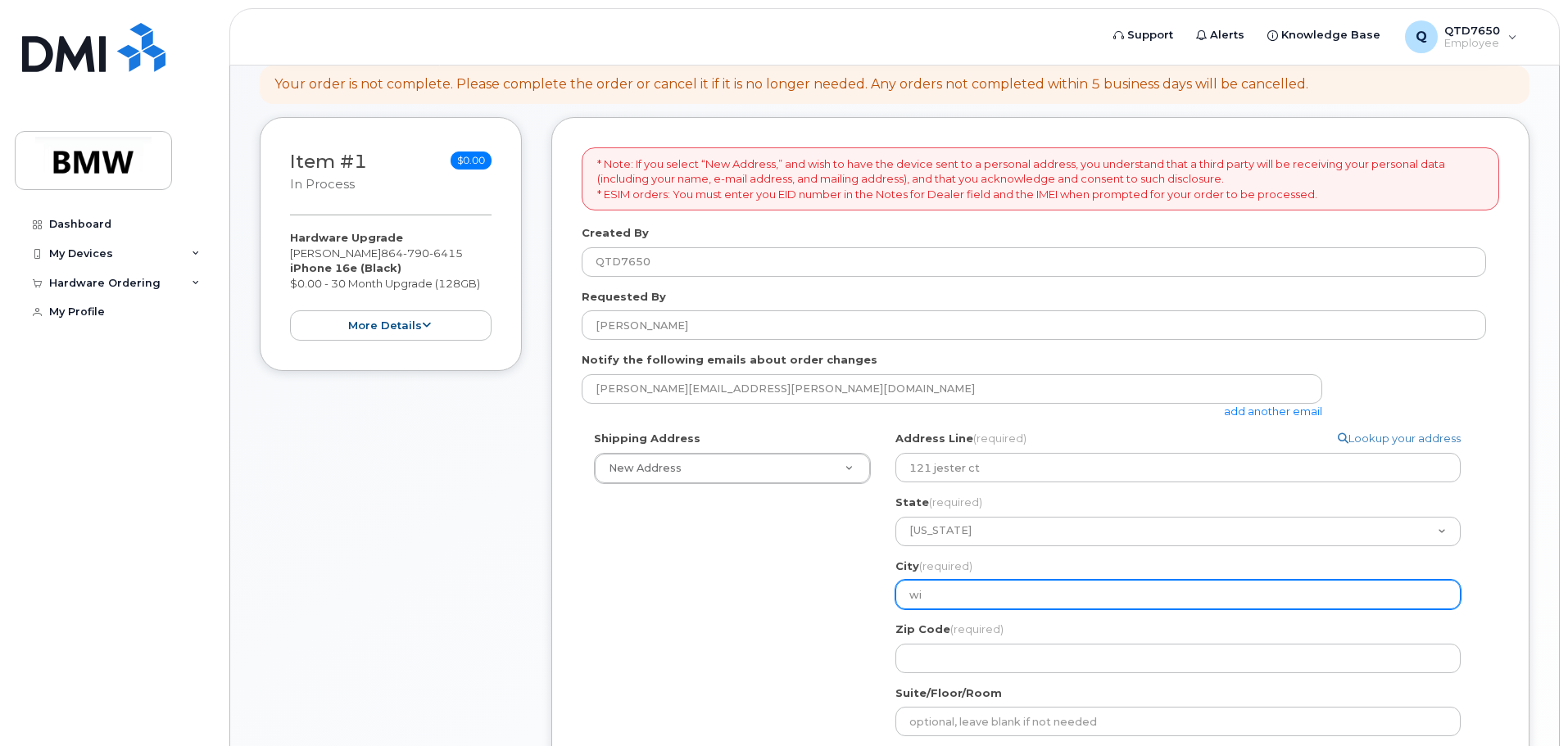
select select
type input "wil"
select select
type input "will"
select select
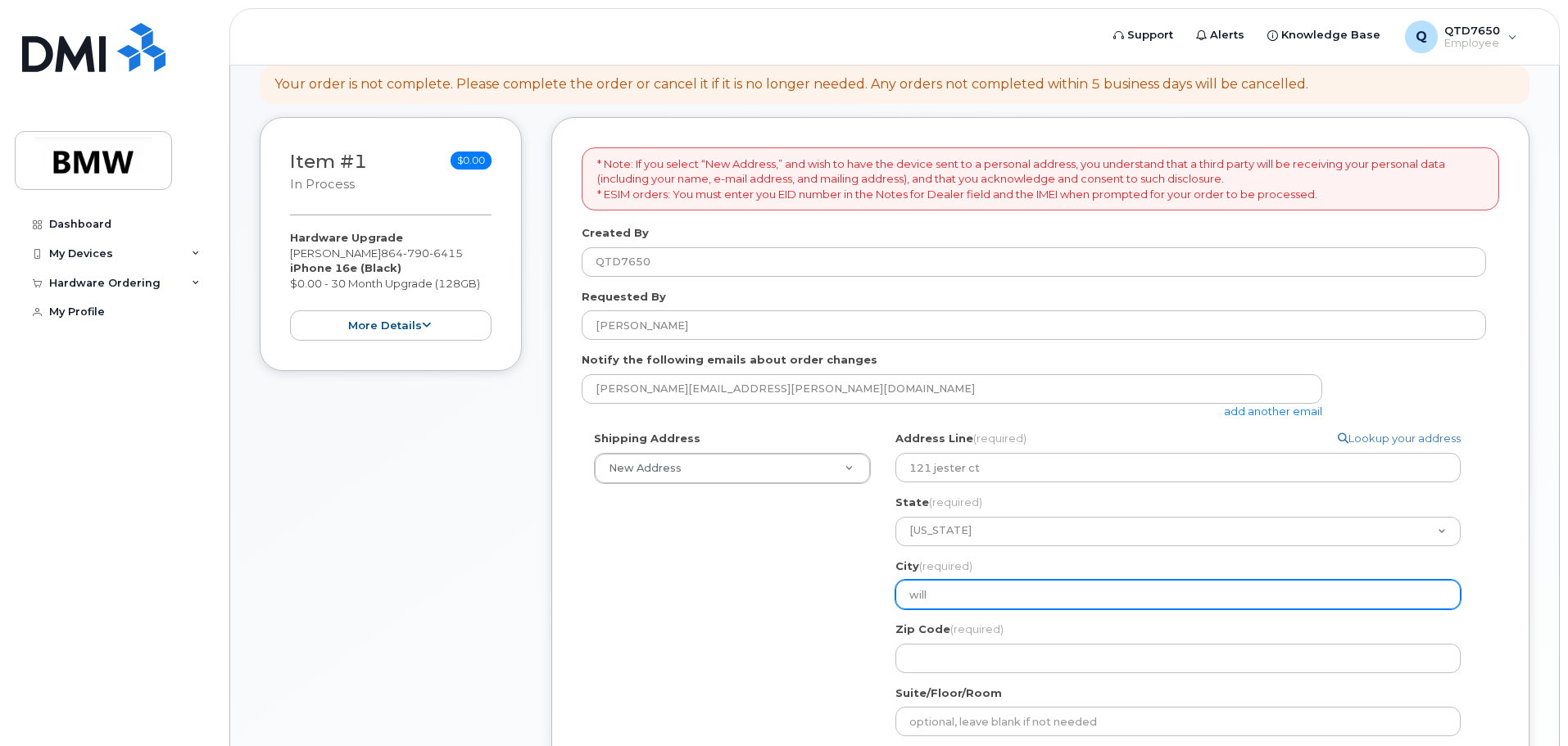
type input "willi"
select select
type input "willia"
select select
type input "william"
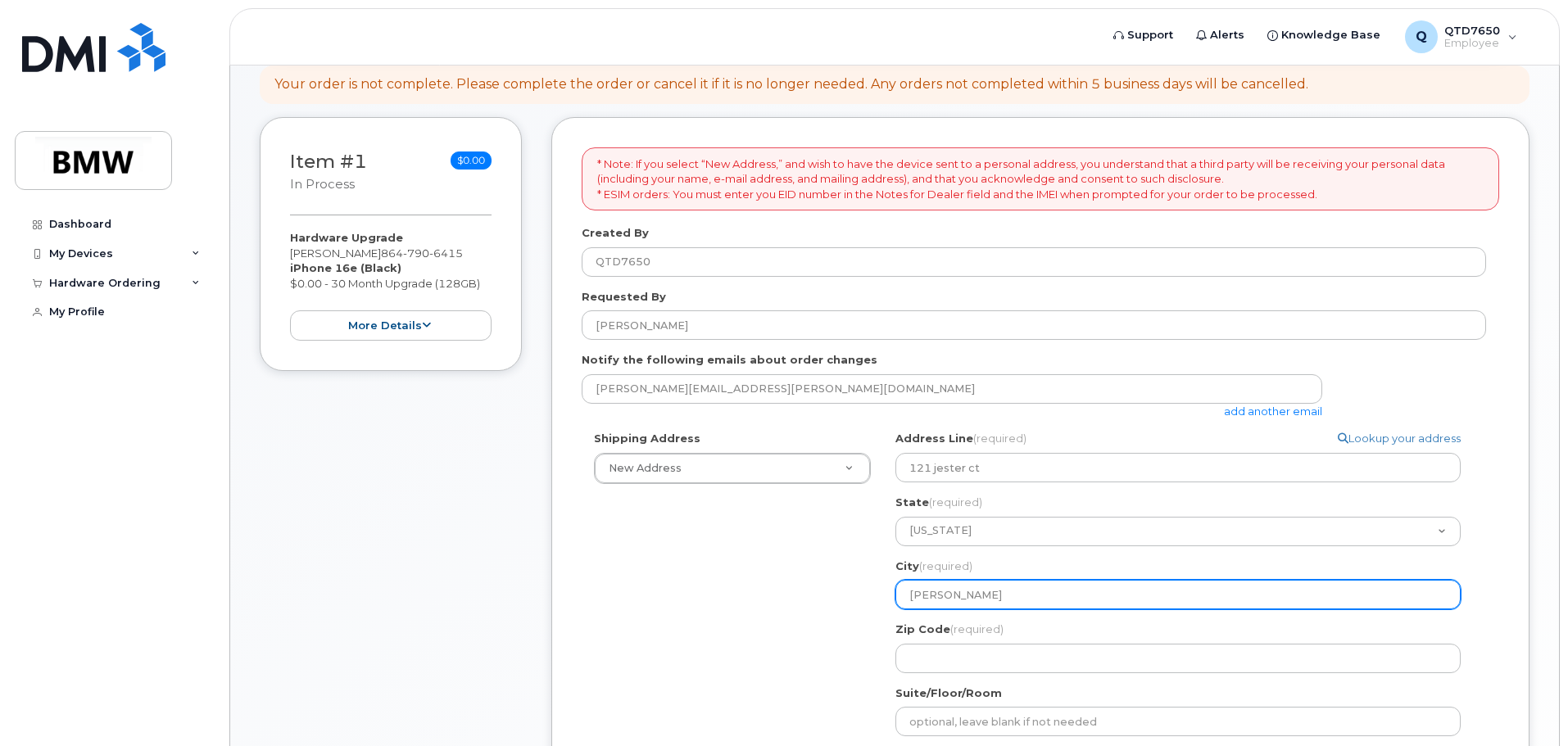
select select
type input "williams"
select select
type input "williamst"
select select
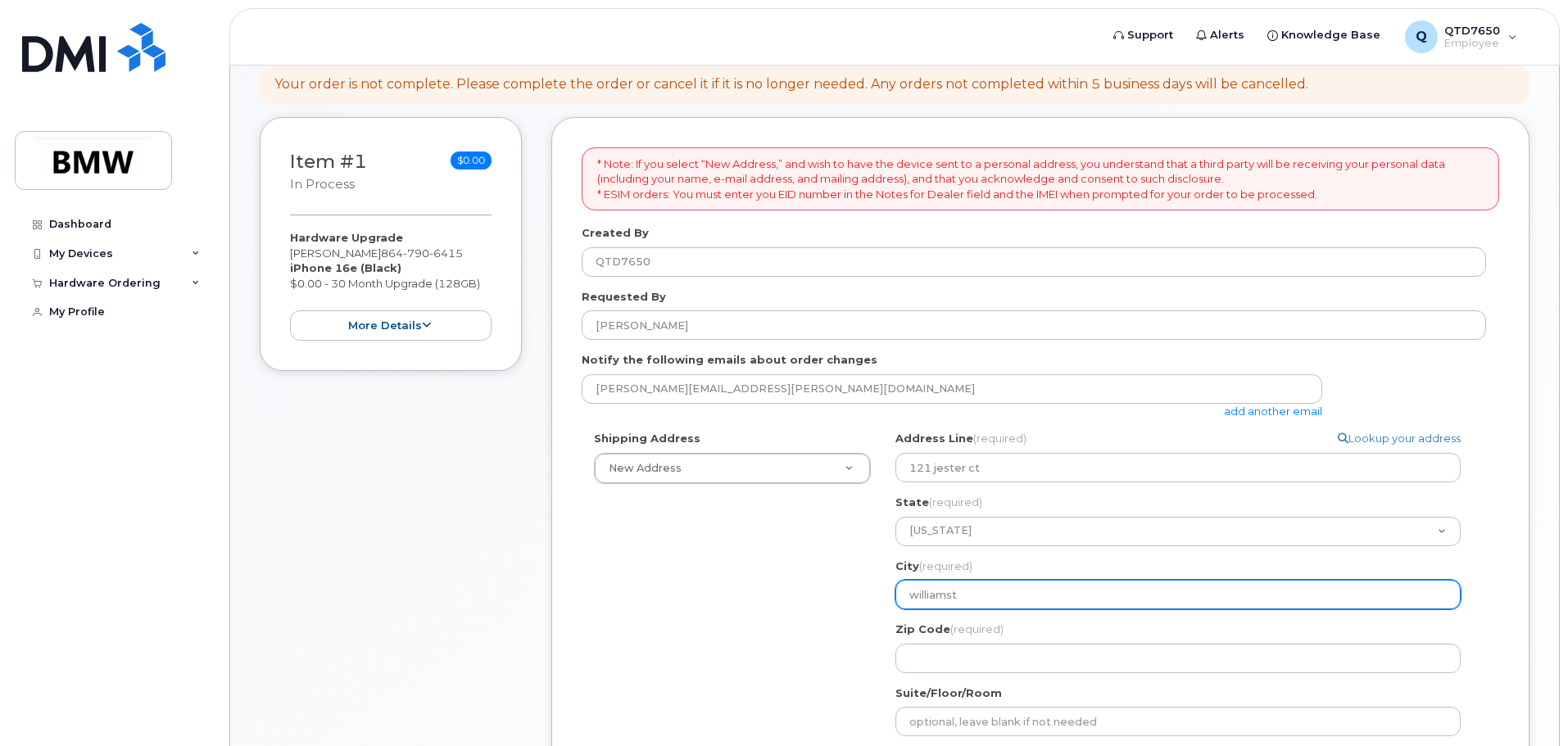
type input "williamsto"
select select
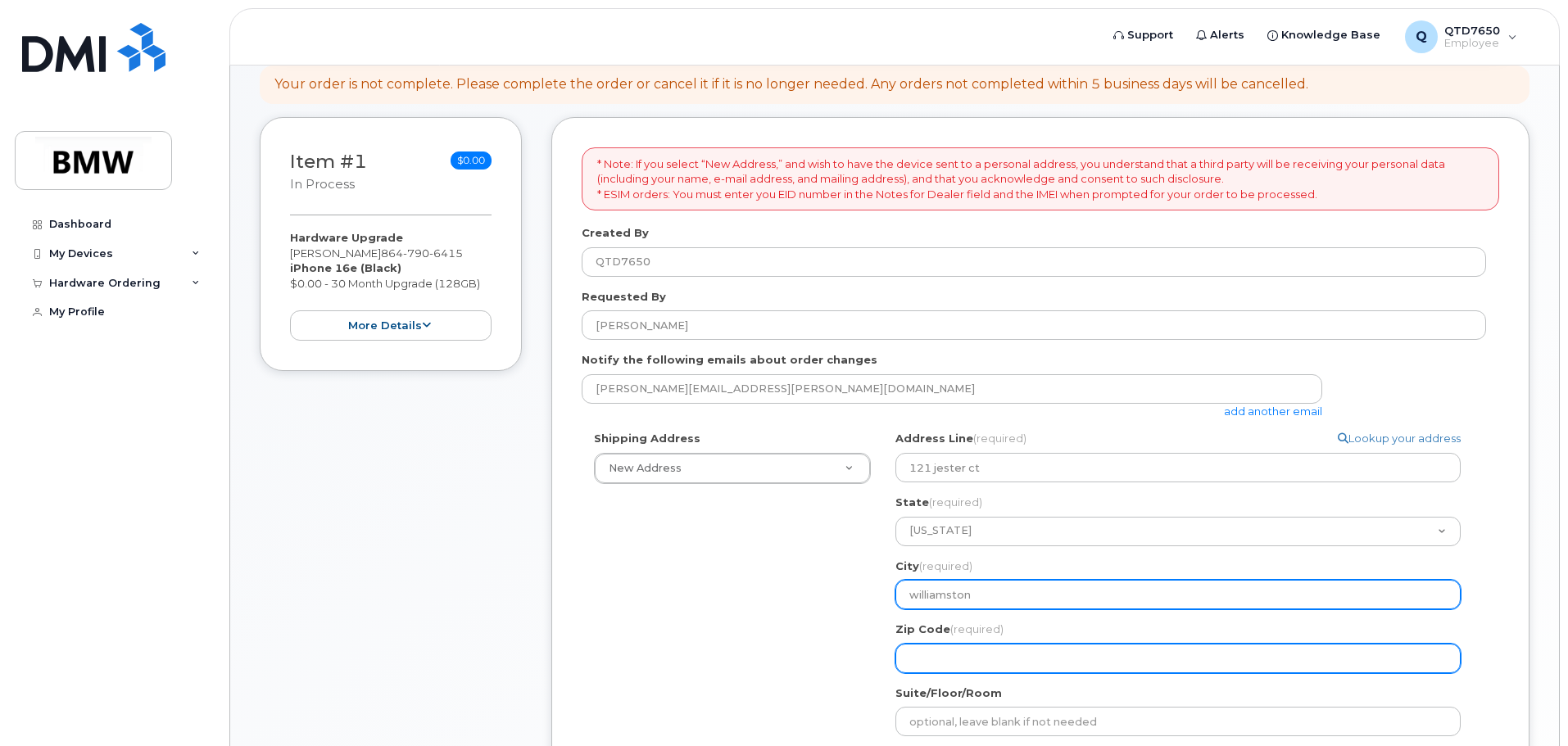
type input "williamston"
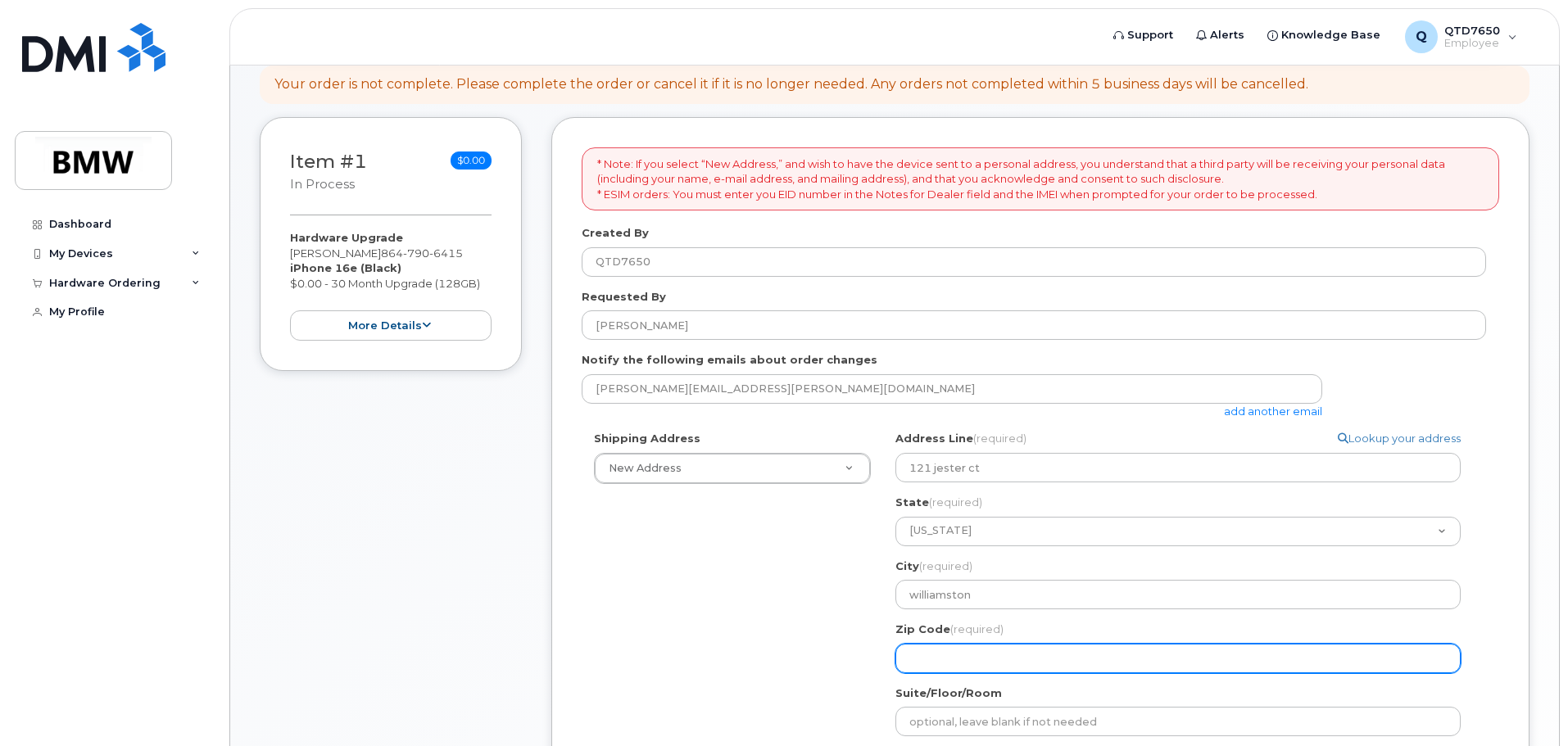
click at [989, 649] on input "Zip Code (required)" at bounding box center [1178, 658] width 566 height 29
select select
type input "2"
select select
type input "29"
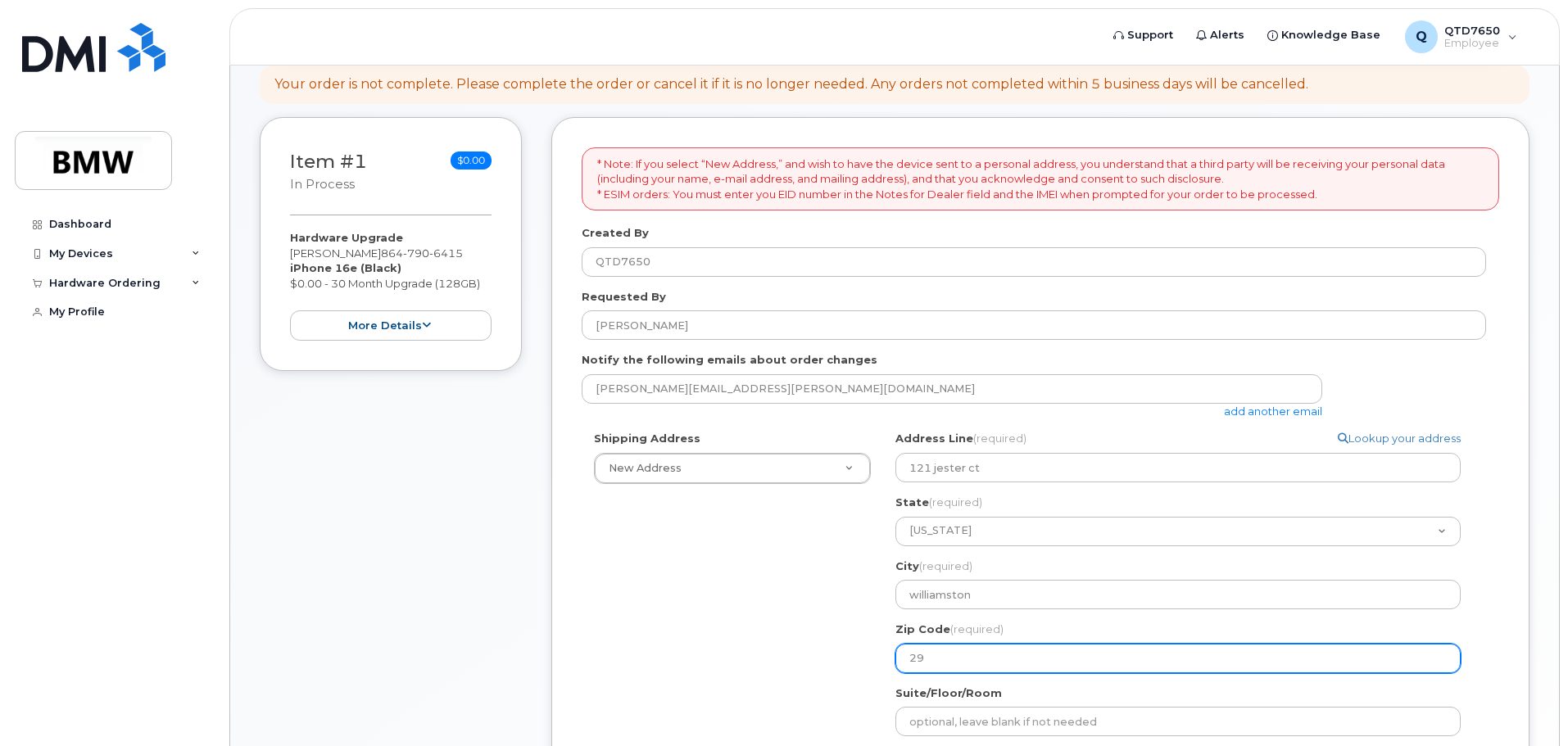
select select
type input "296"
select select
type input "2969"
select select
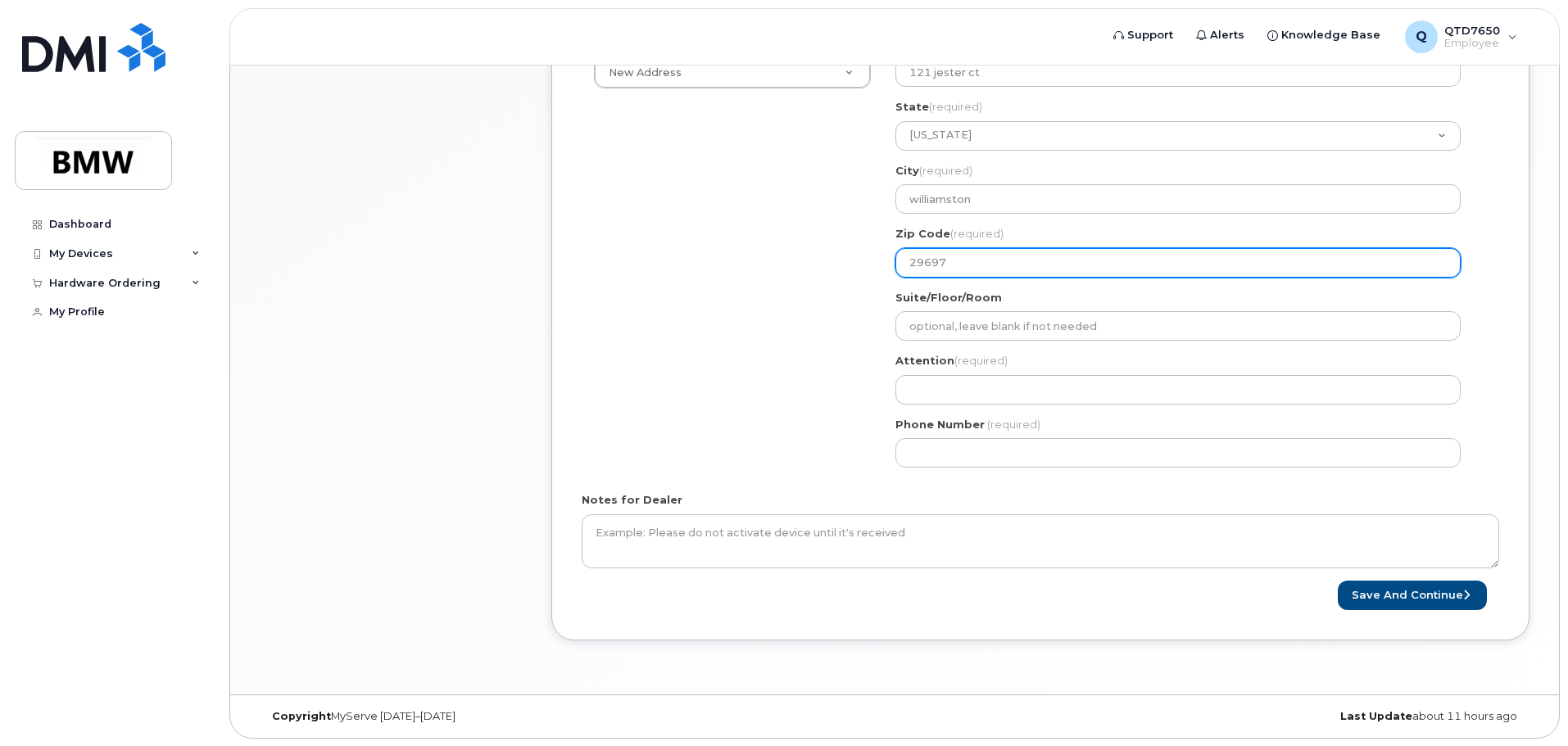
scroll to position [577, 0]
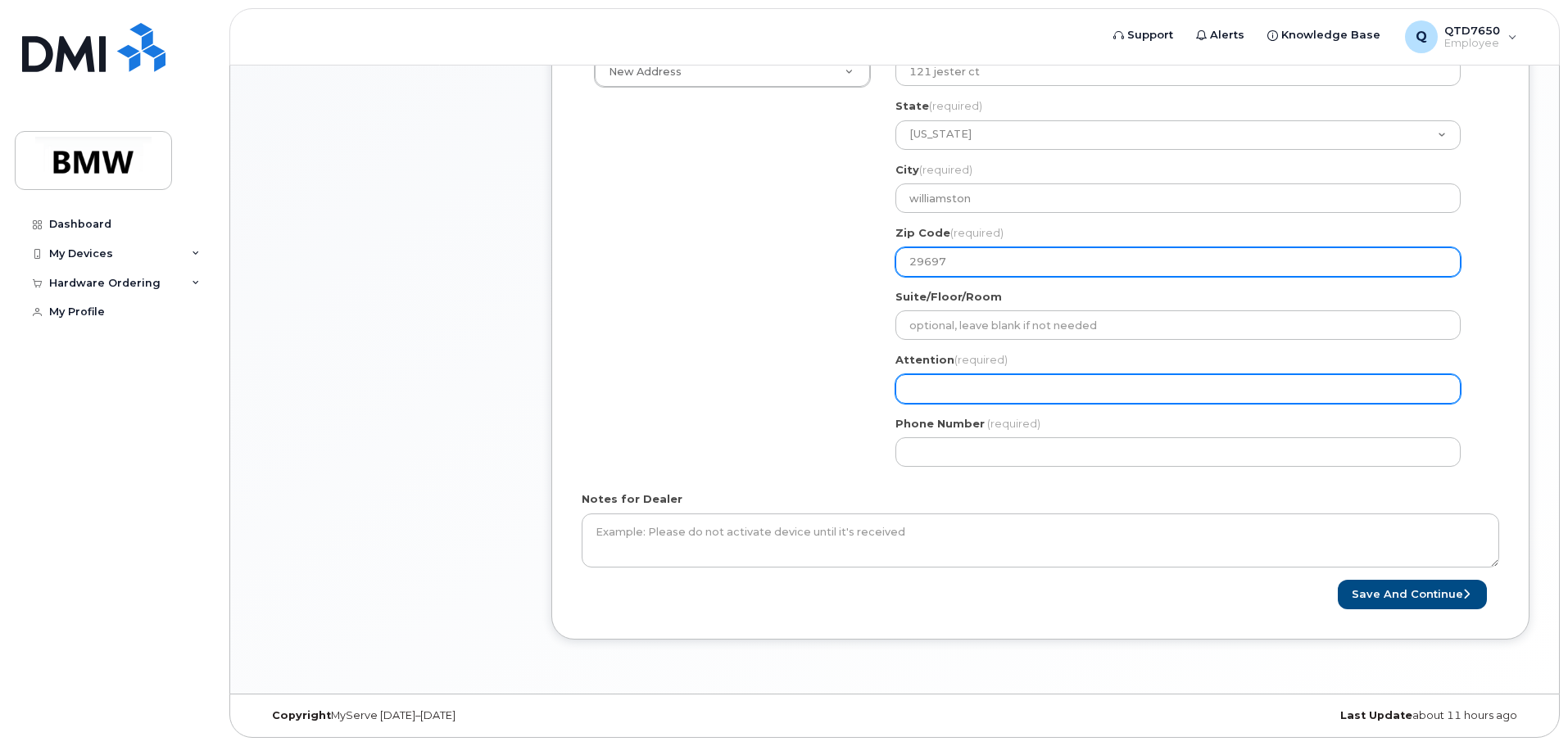
type input "29697"
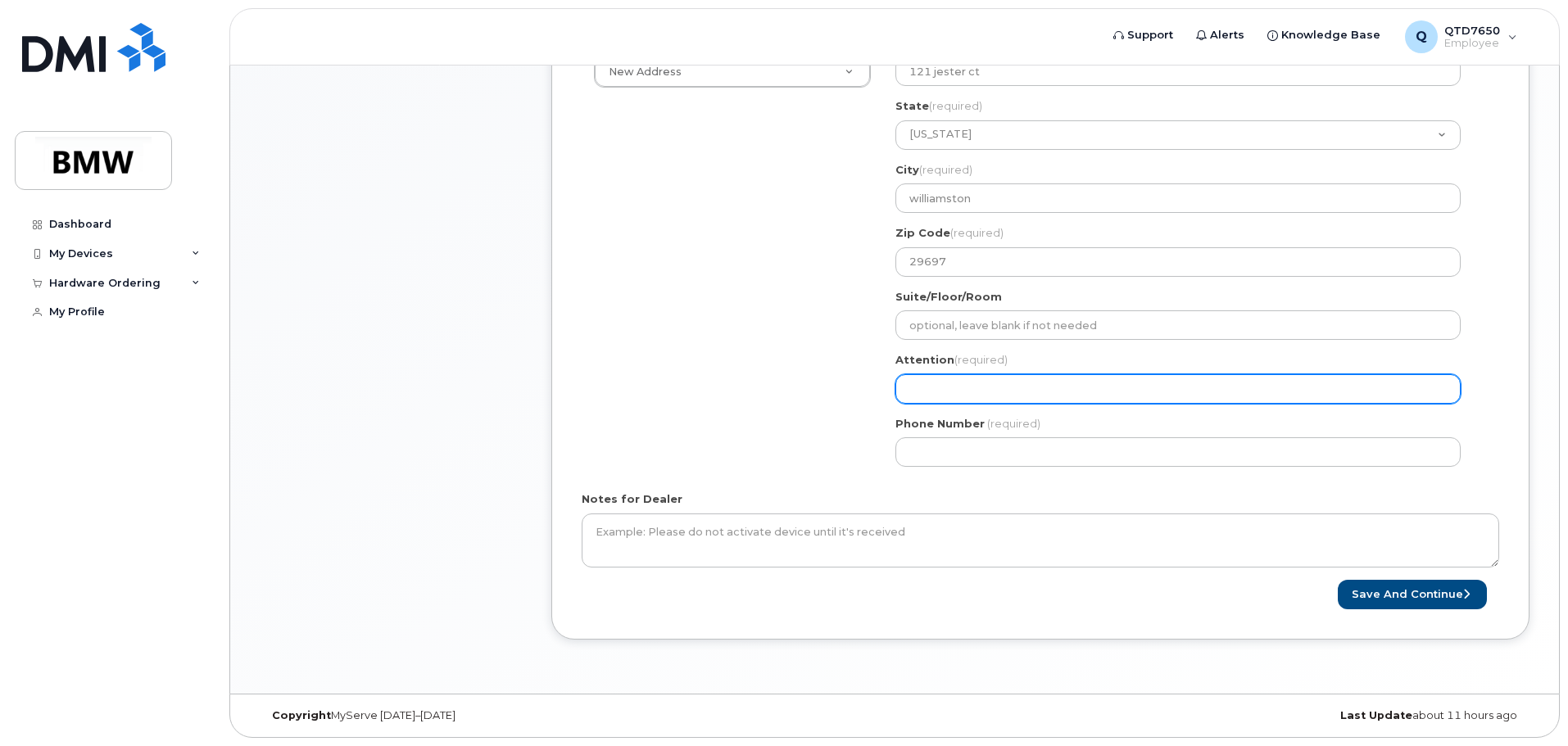
click at [990, 391] on input "Attention (required)" at bounding box center [1178, 388] width 566 height 29
select select
type input "C"
select select
type input "Ca"
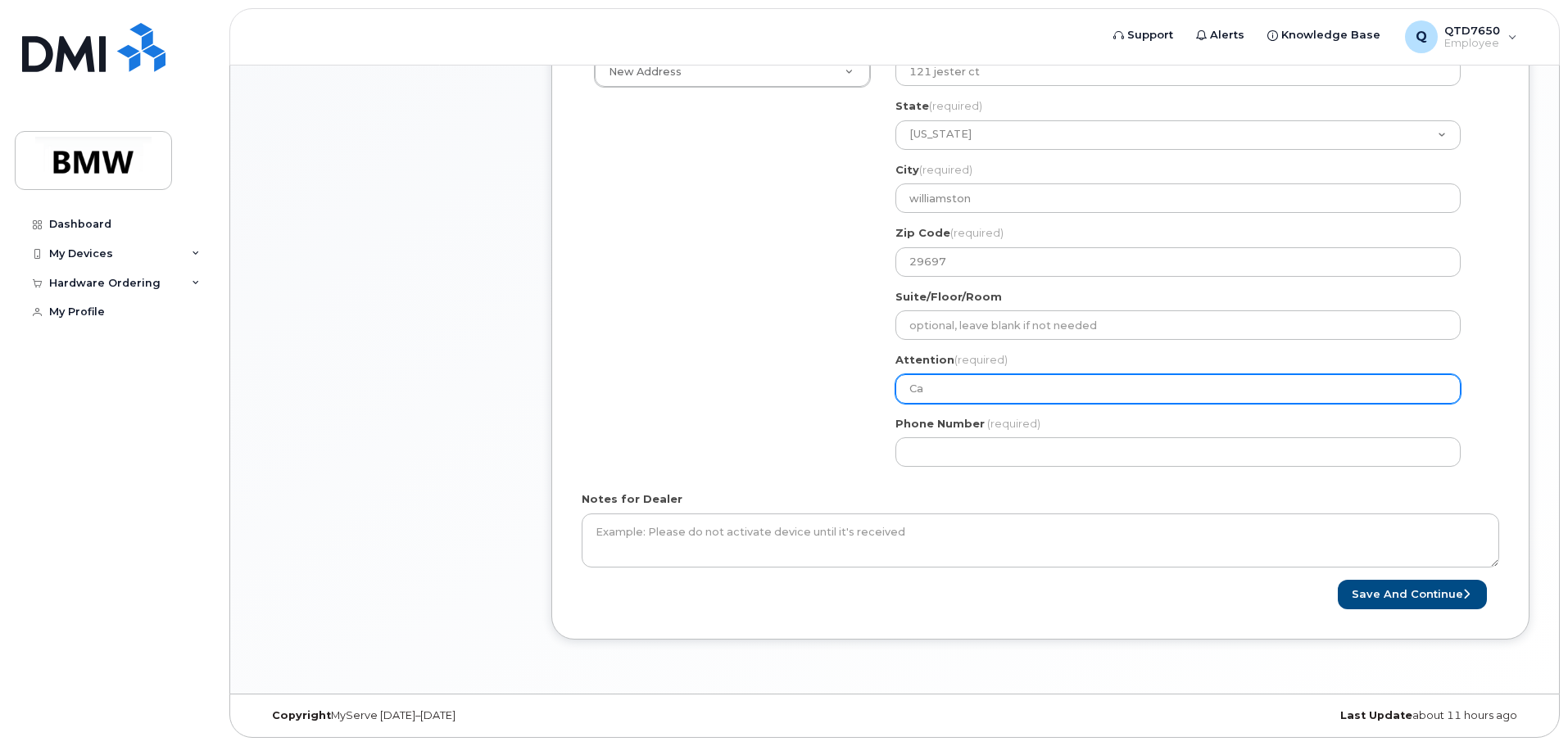
select select
type input "Car"
select select
type input "Cart"
select select
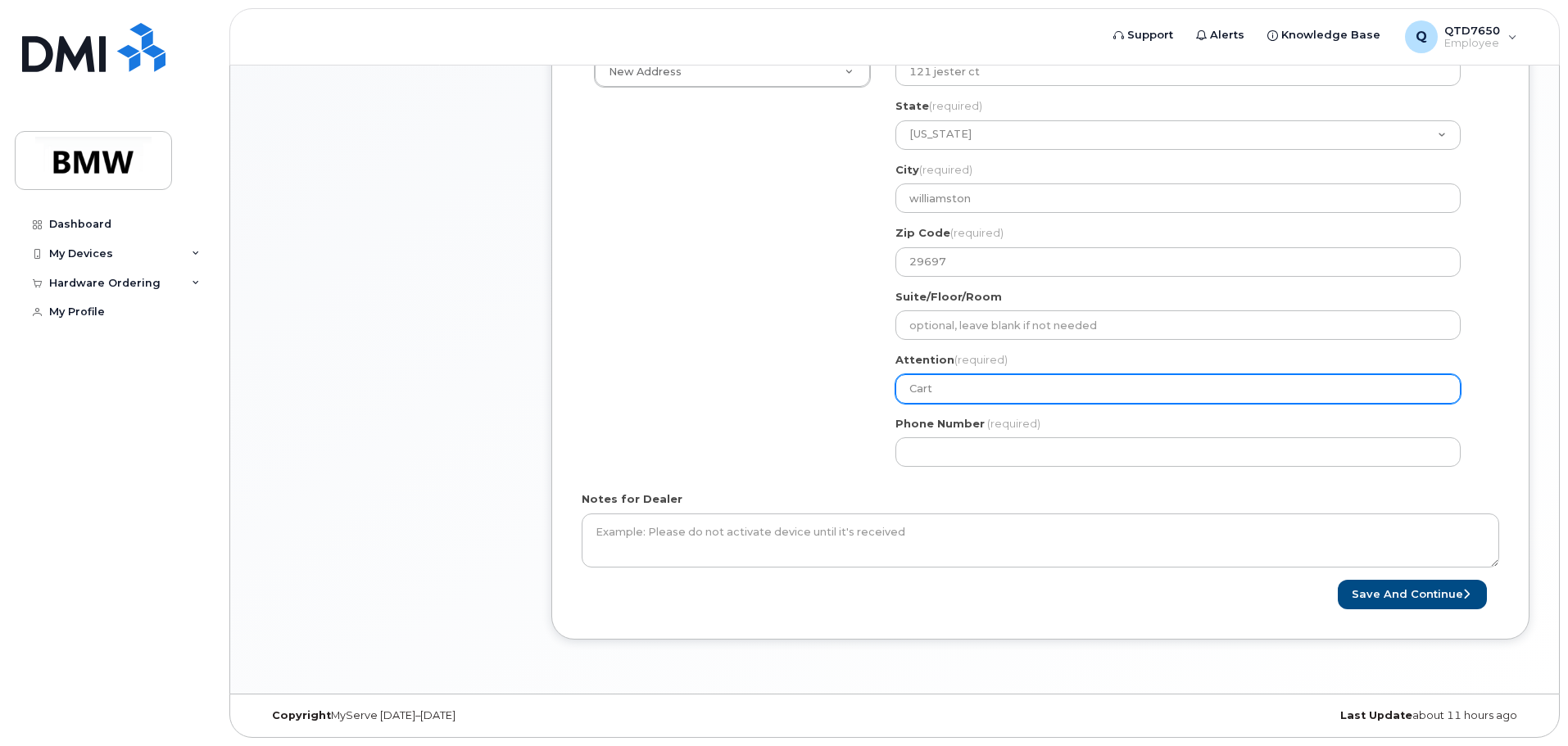
type input "Carte"
select select
type input "Carter"
select select
type input "Carter V"
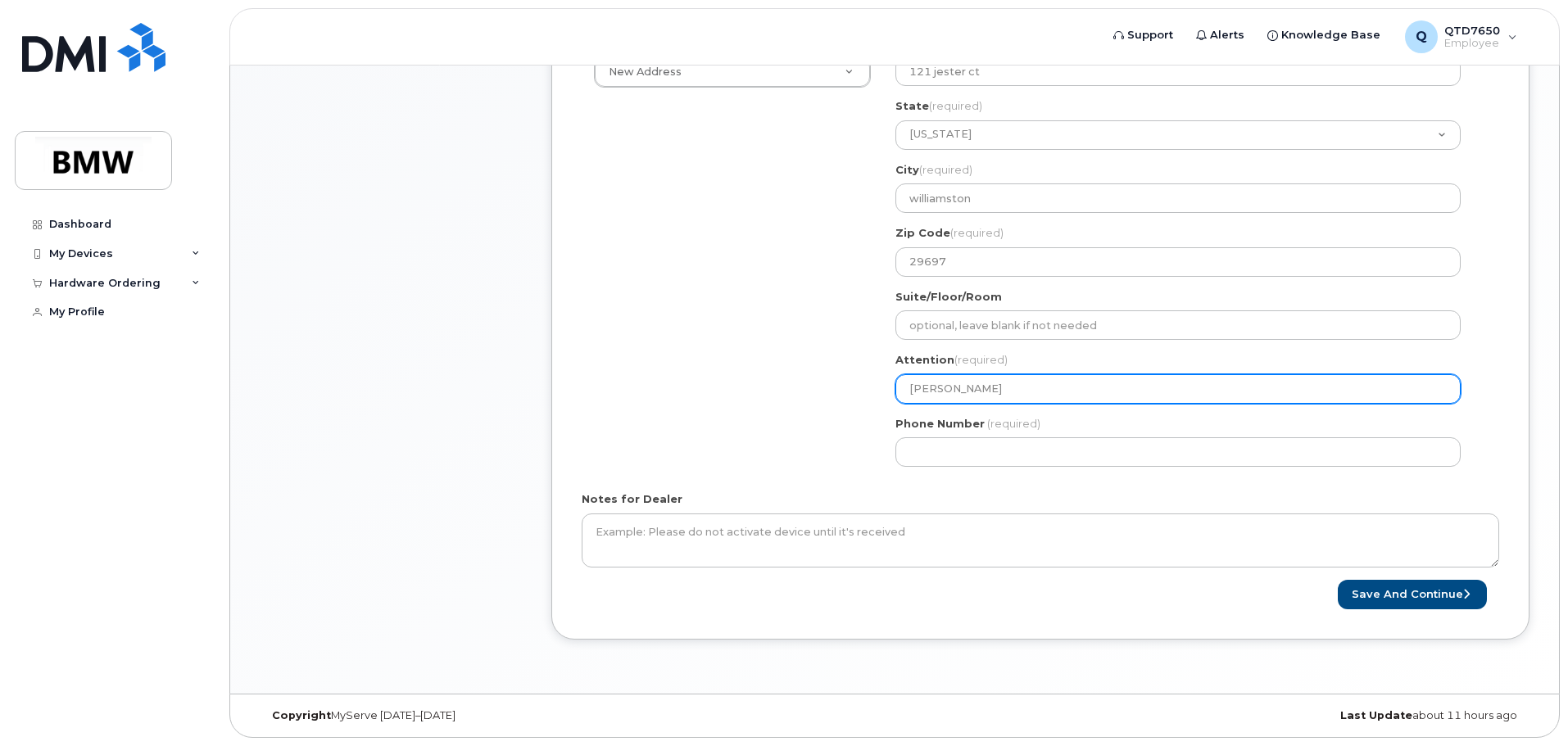
select select
type input "Carter Vi"
select select
type input "Carter Vin"
select select
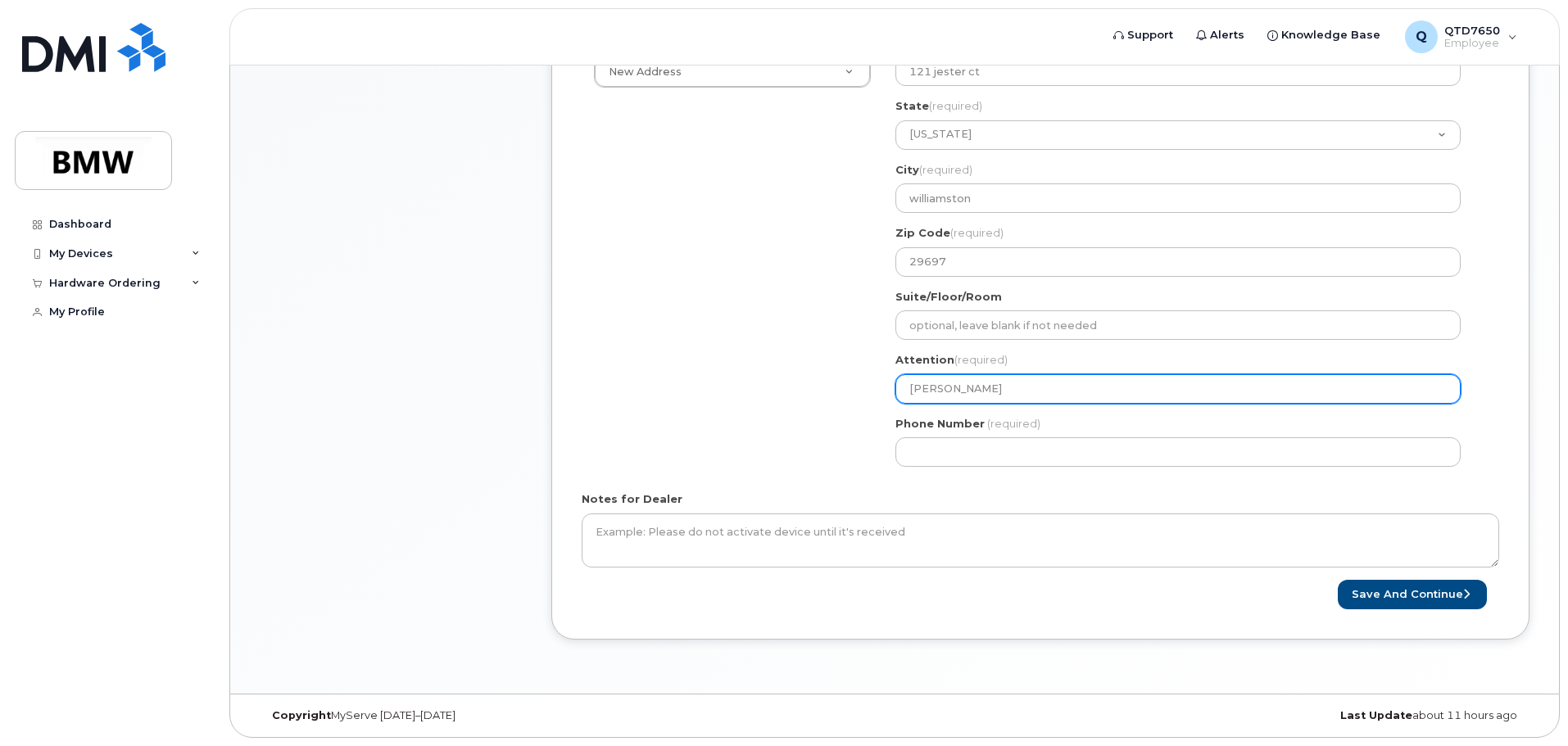
type input "Carter Vins"
select select
type input "Carter Vinso"
select select
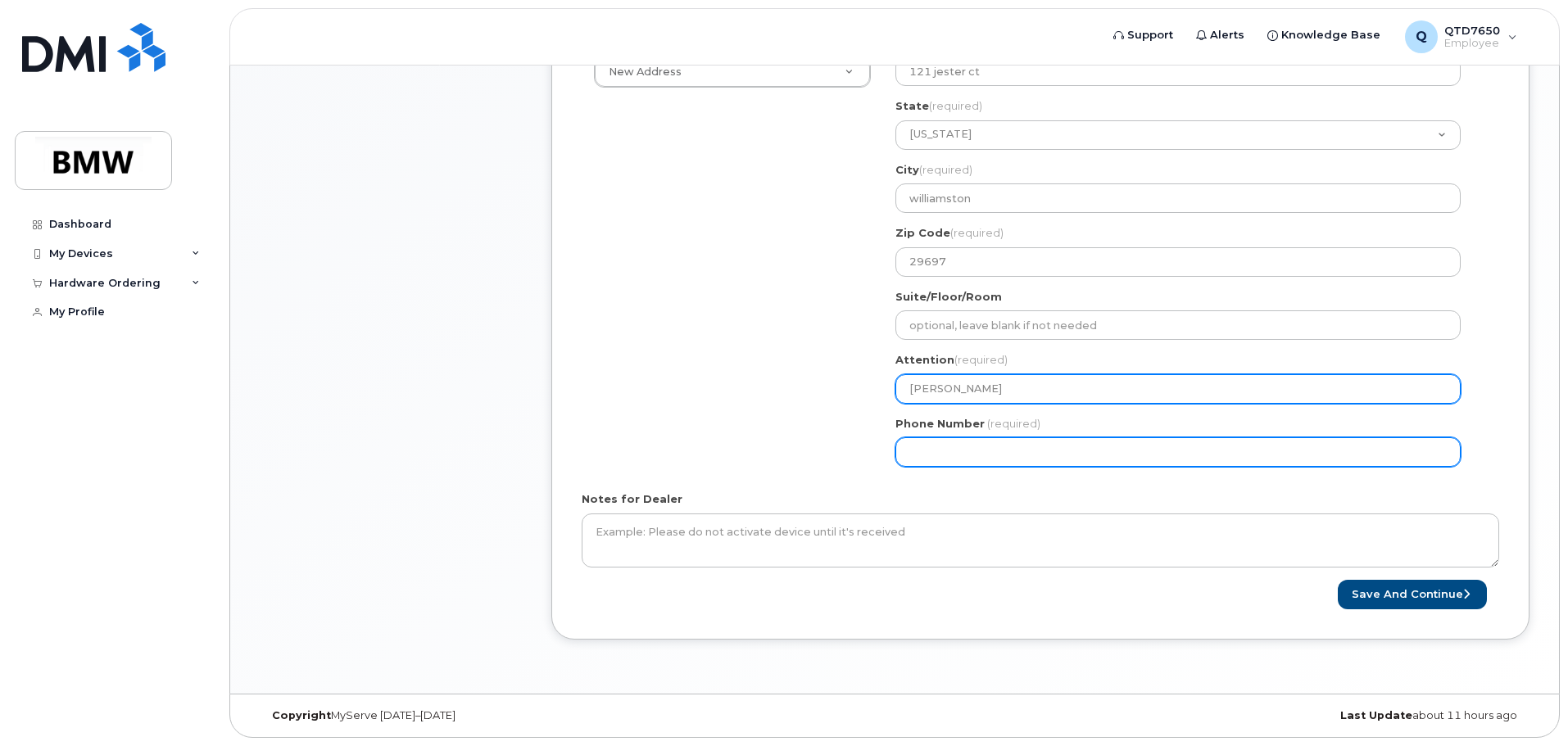
type input "[PERSON_NAME]"
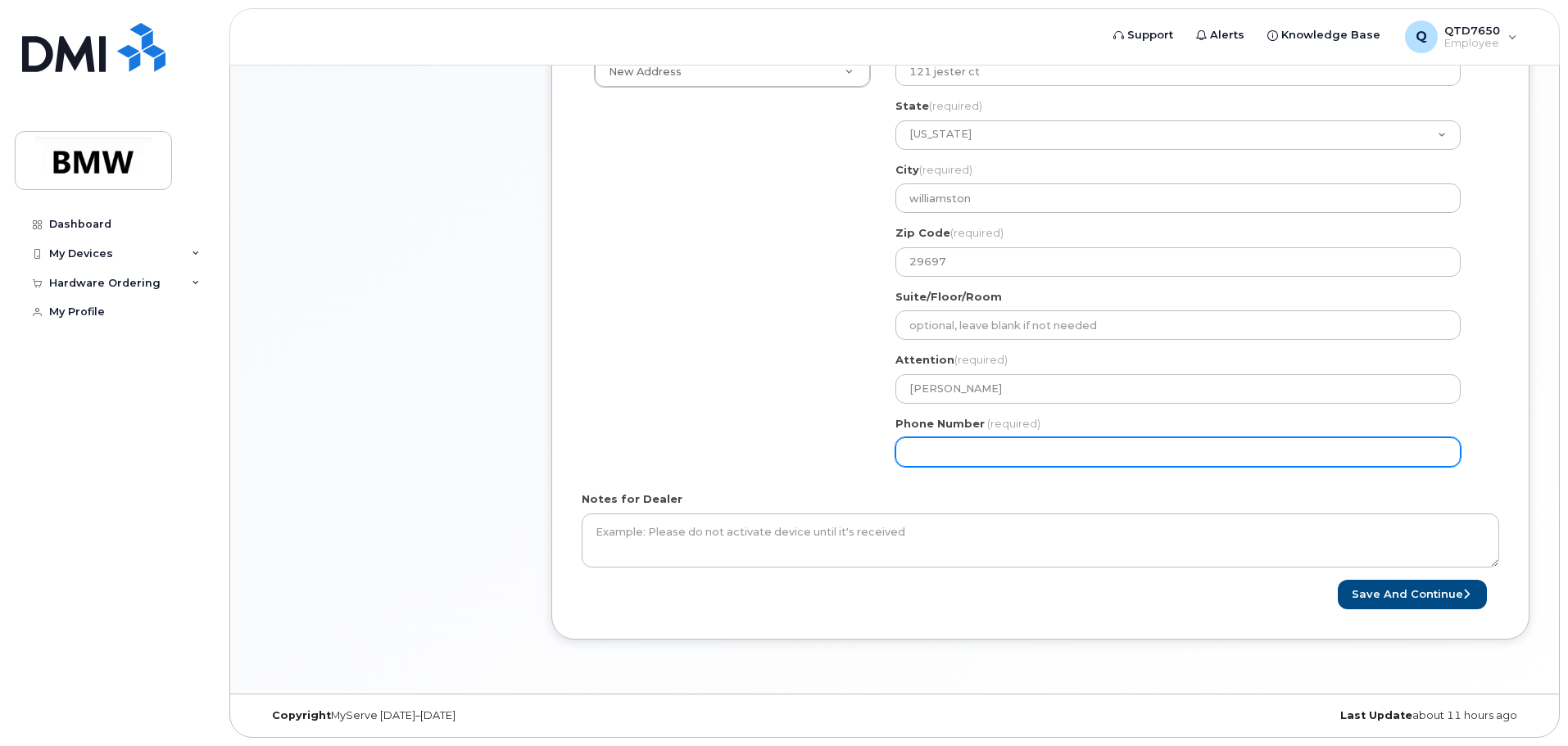
click at [1059, 457] on input "Phone Number" at bounding box center [1178, 452] width 566 height 29
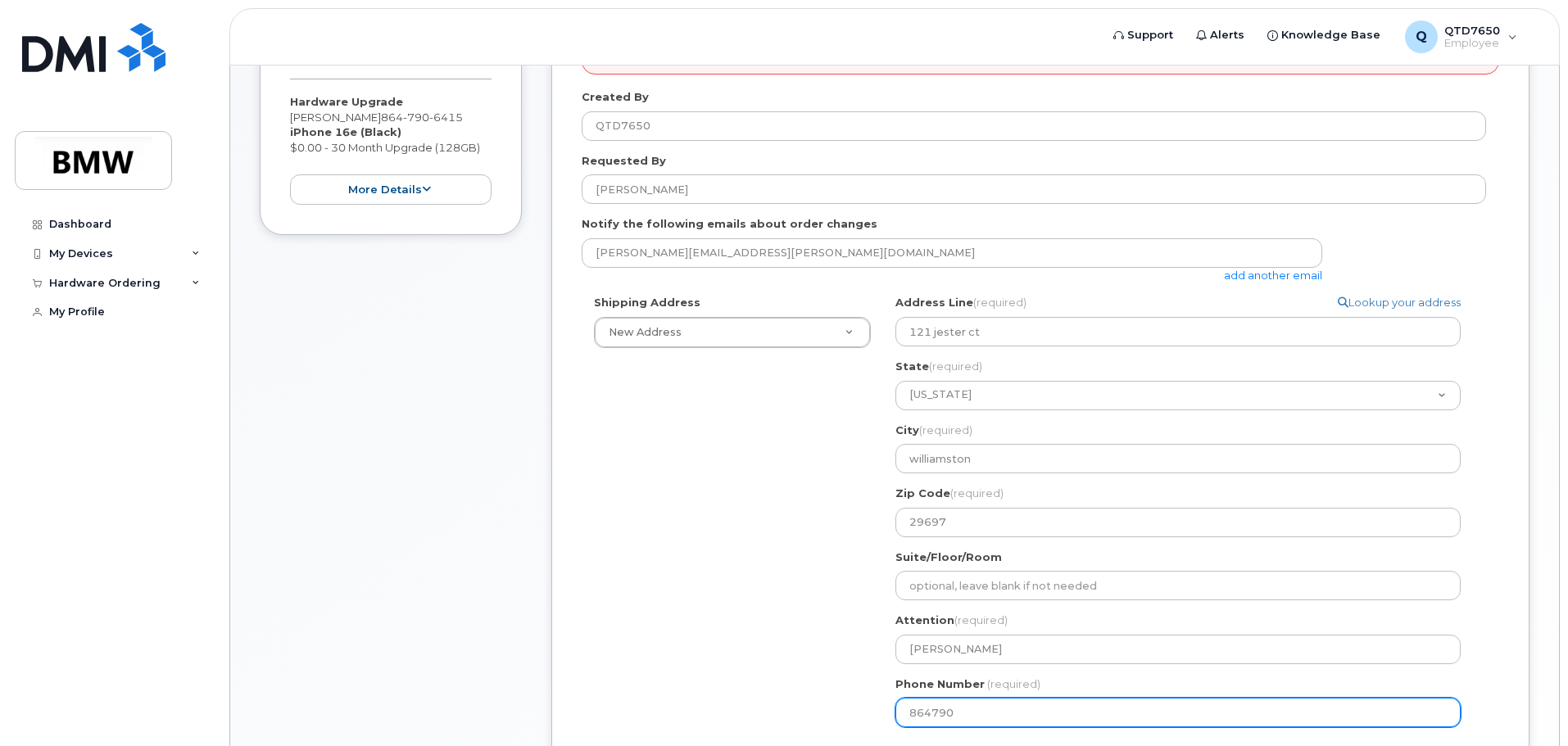
scroll to position [289, 0]
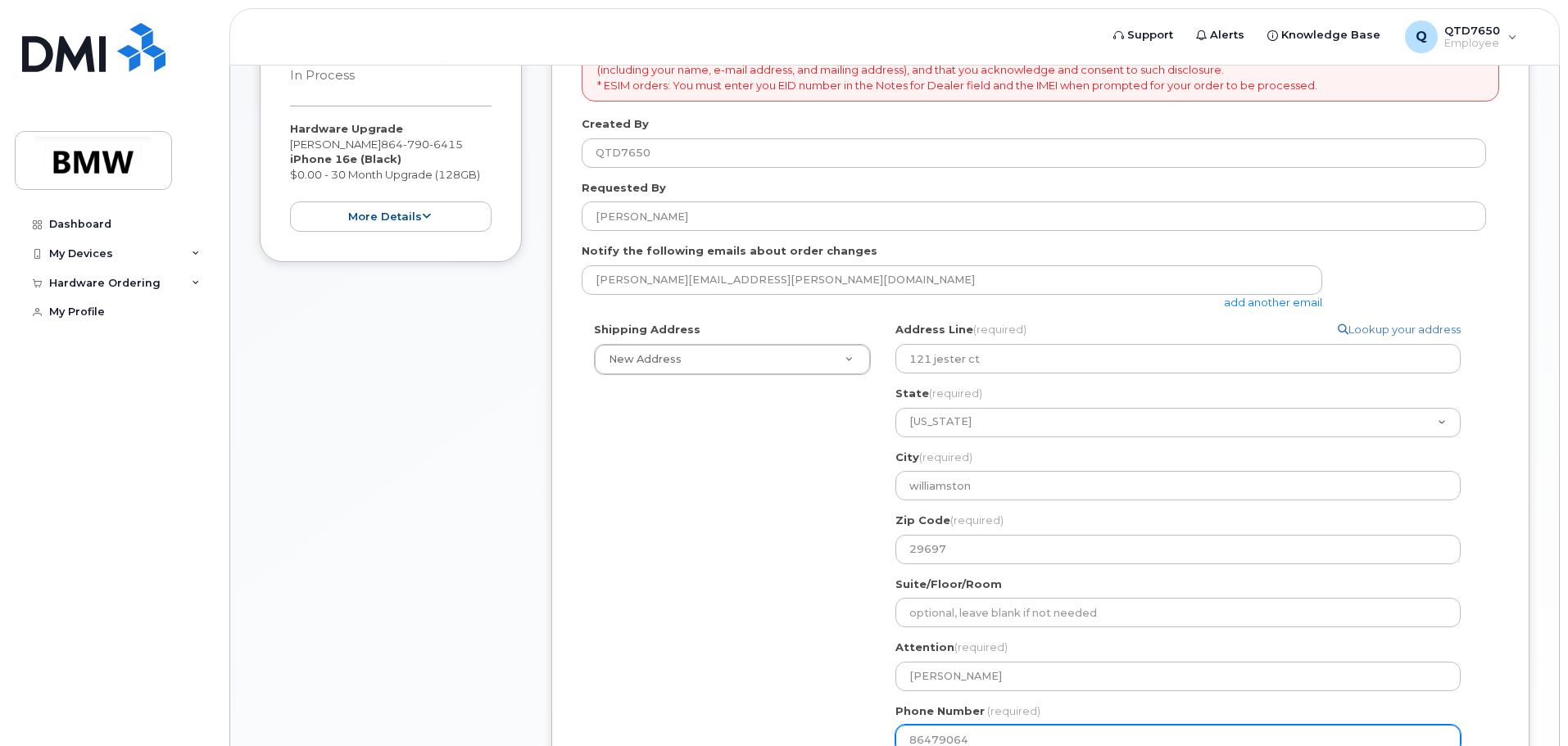
type input "864790641"
select select
type input "8647906415"
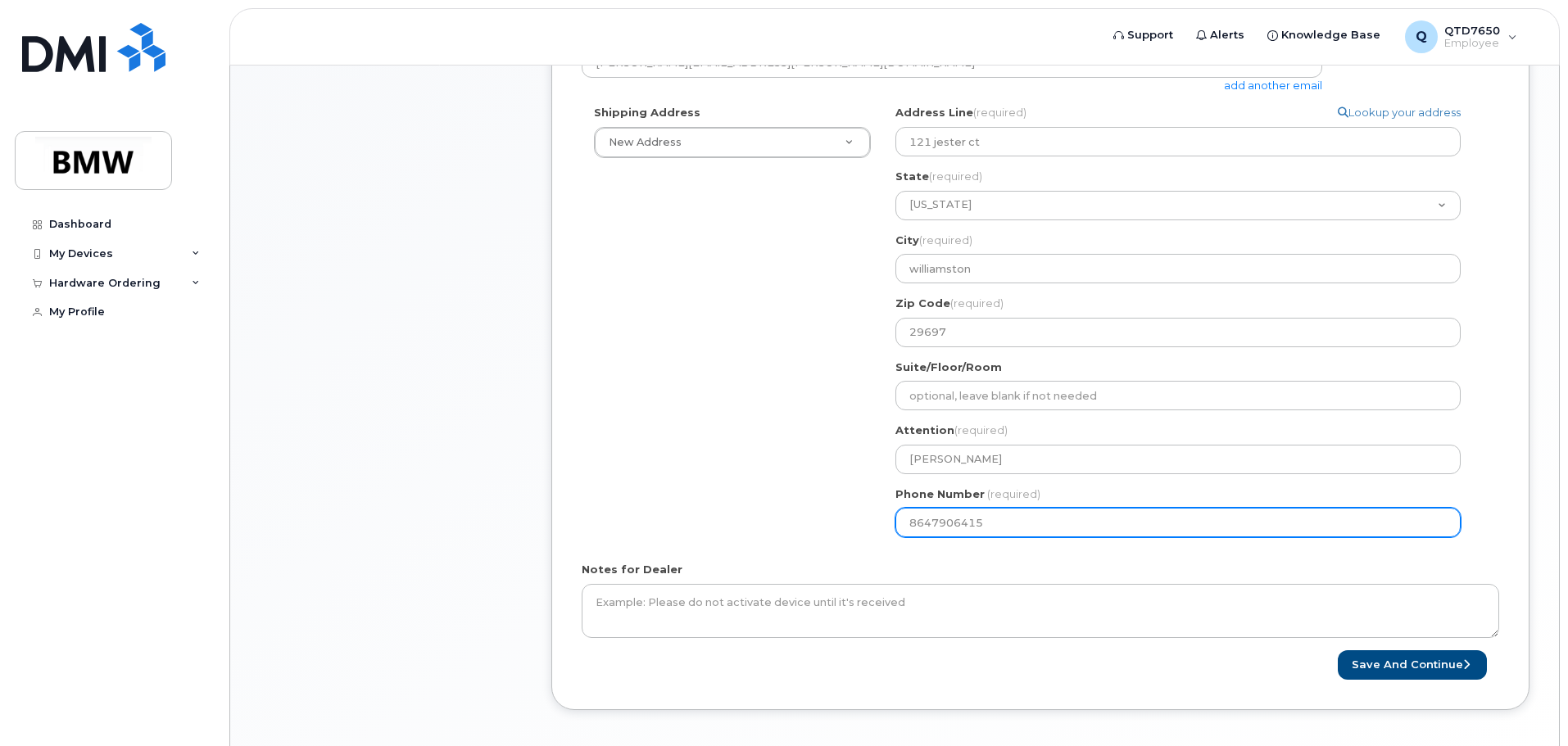
scroll to position [535, 0]
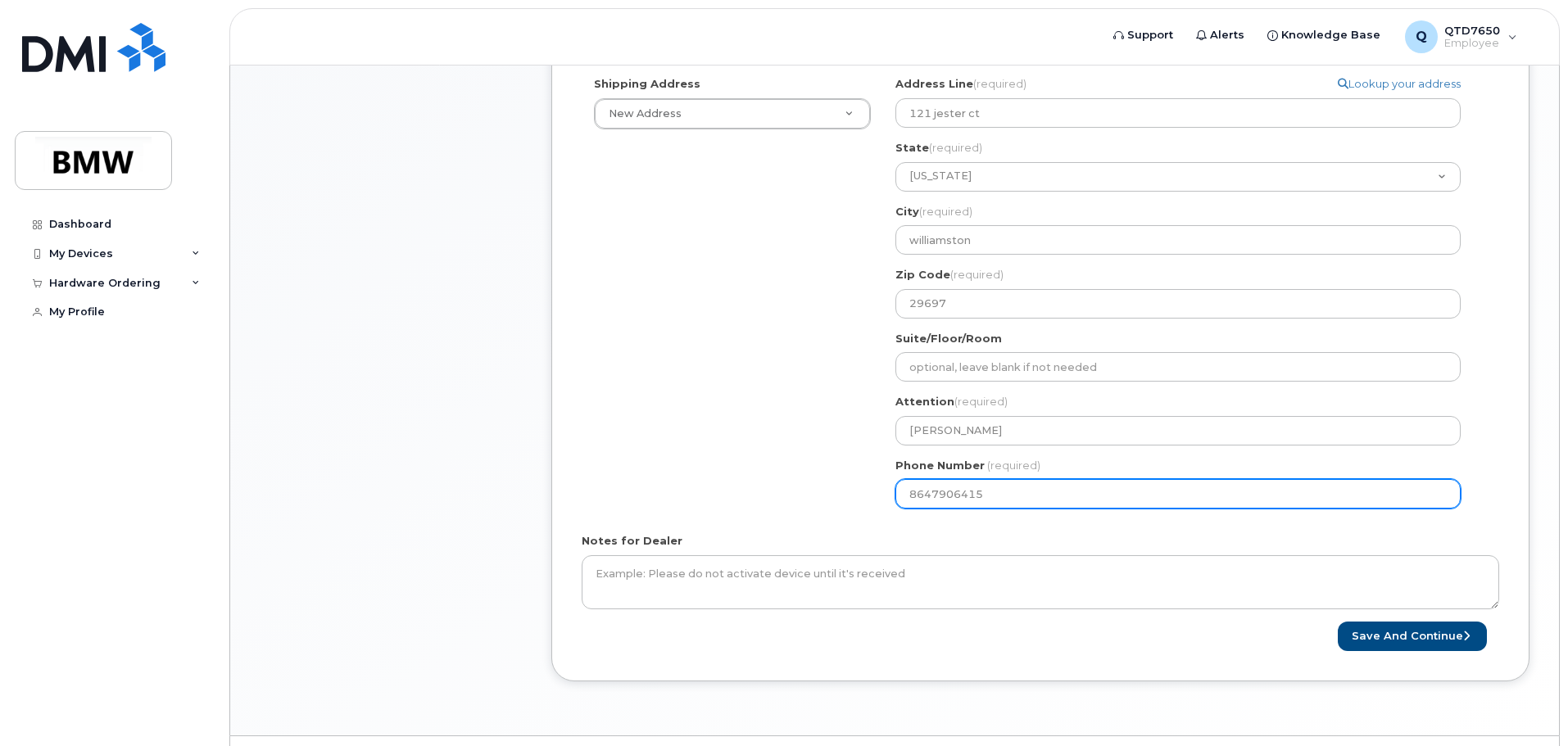
select select
type input "864556225"
select select
type input "8645562255"
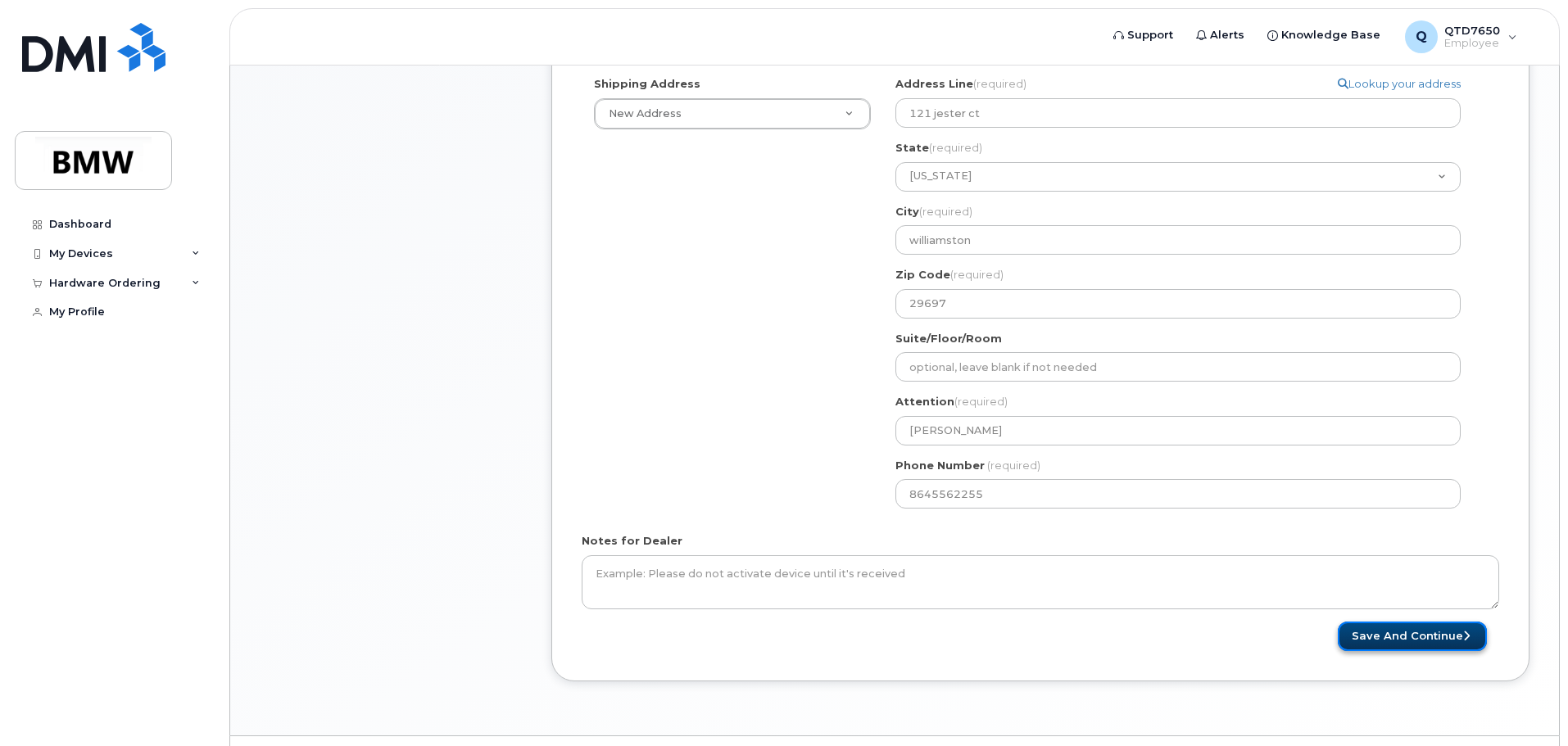
click at [1409, 640] on button "Save and Continue" at bounding box center [1411, 637] width 149 height 30
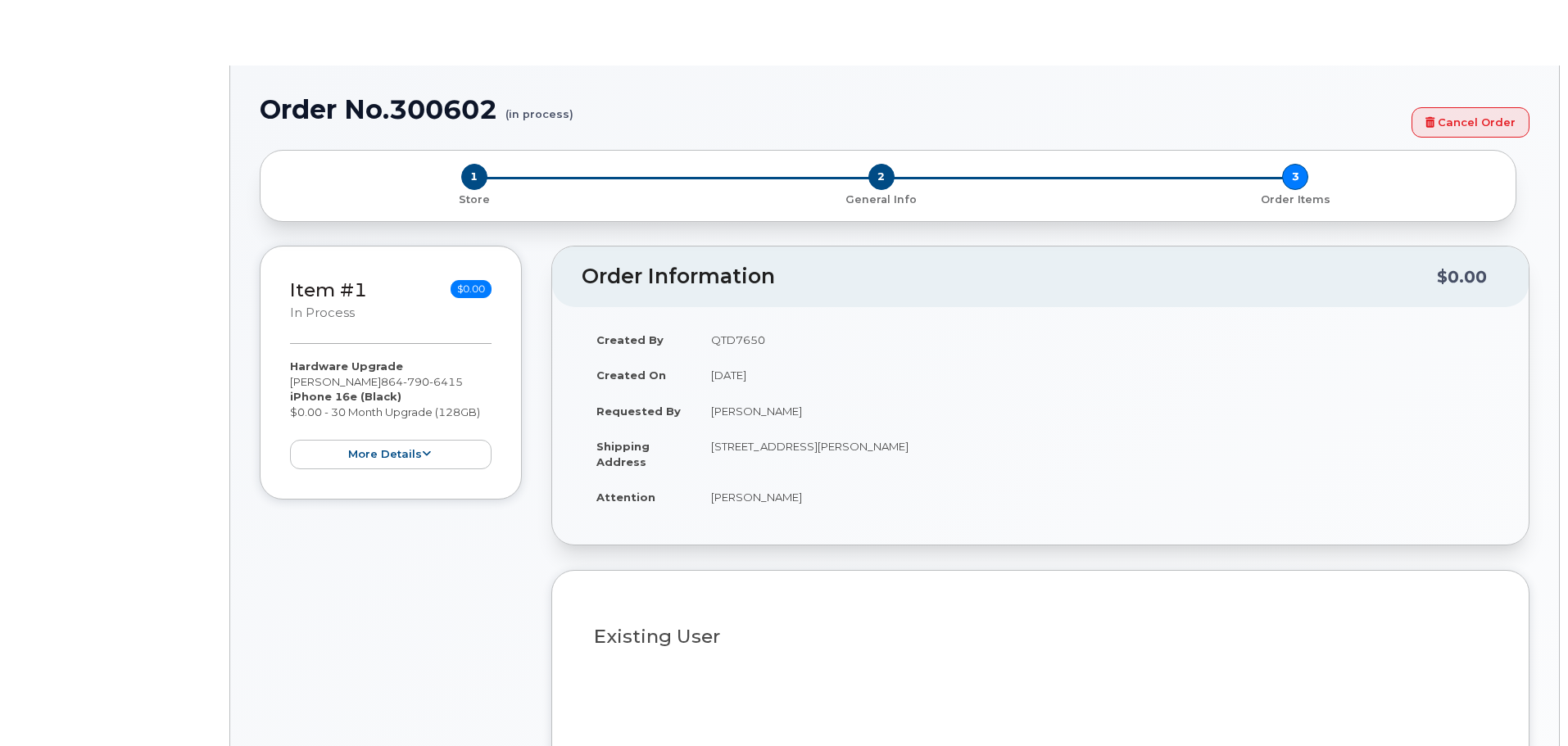
select select "1899584"
type input "1904427"
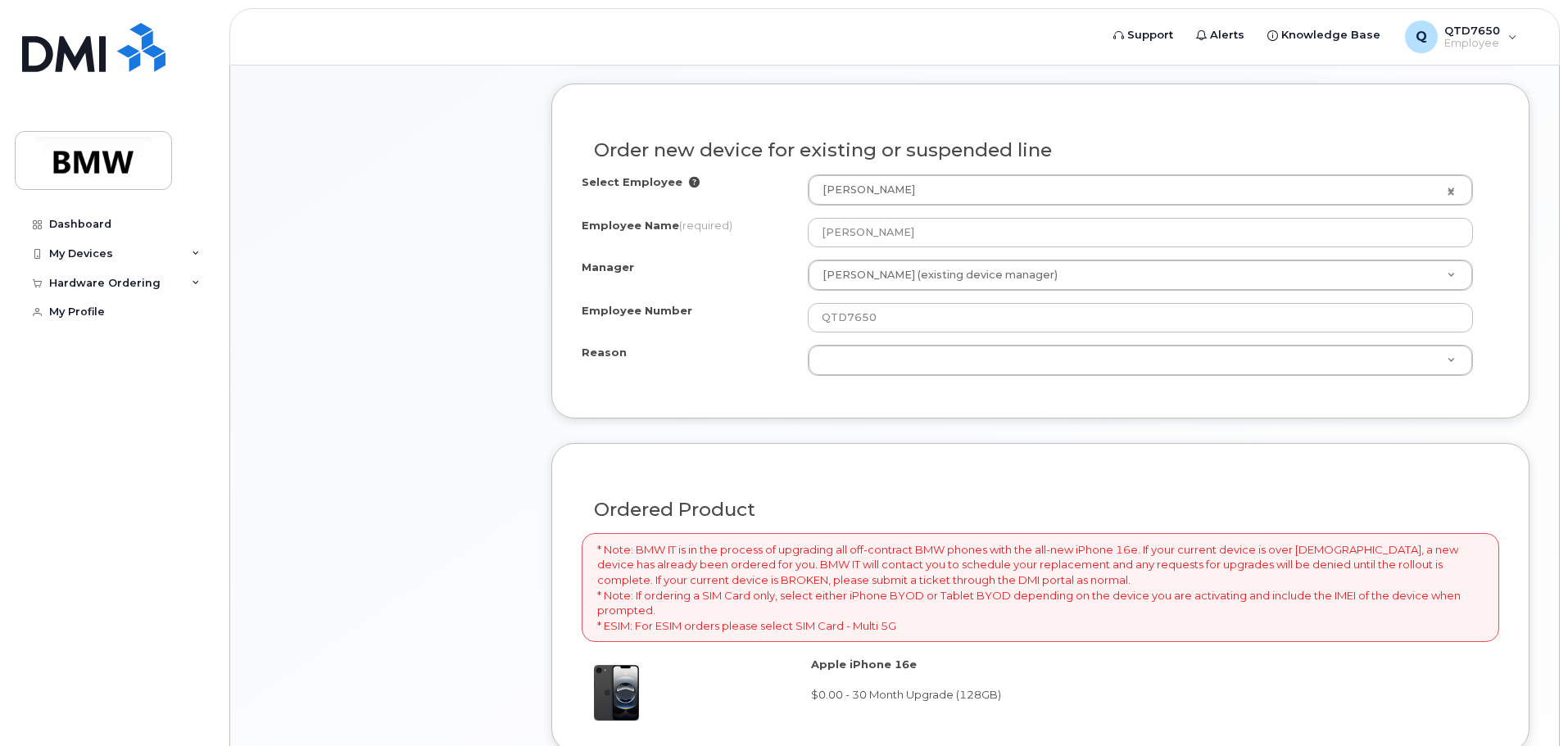
scroll to position [737, 0]
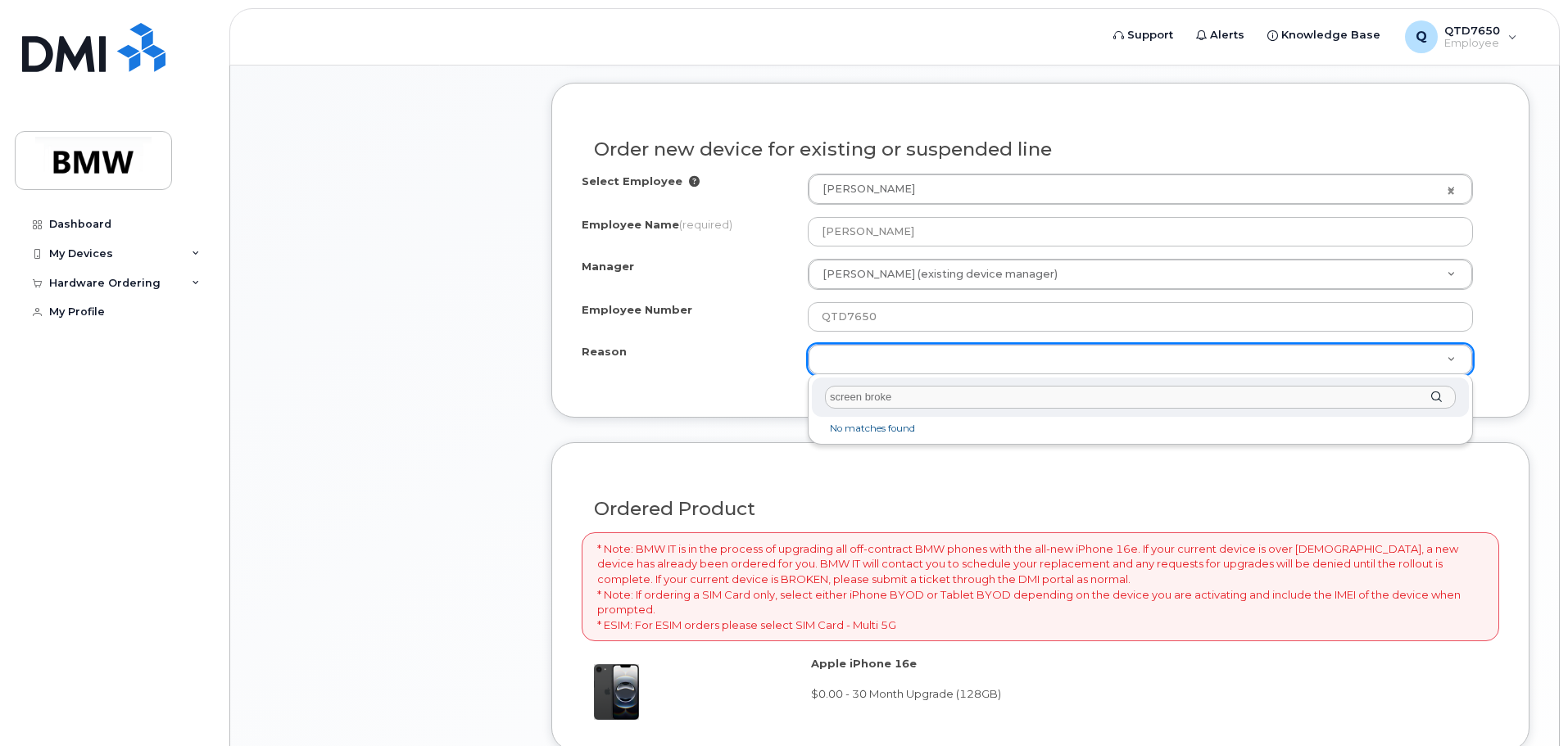
type input "screen broken"
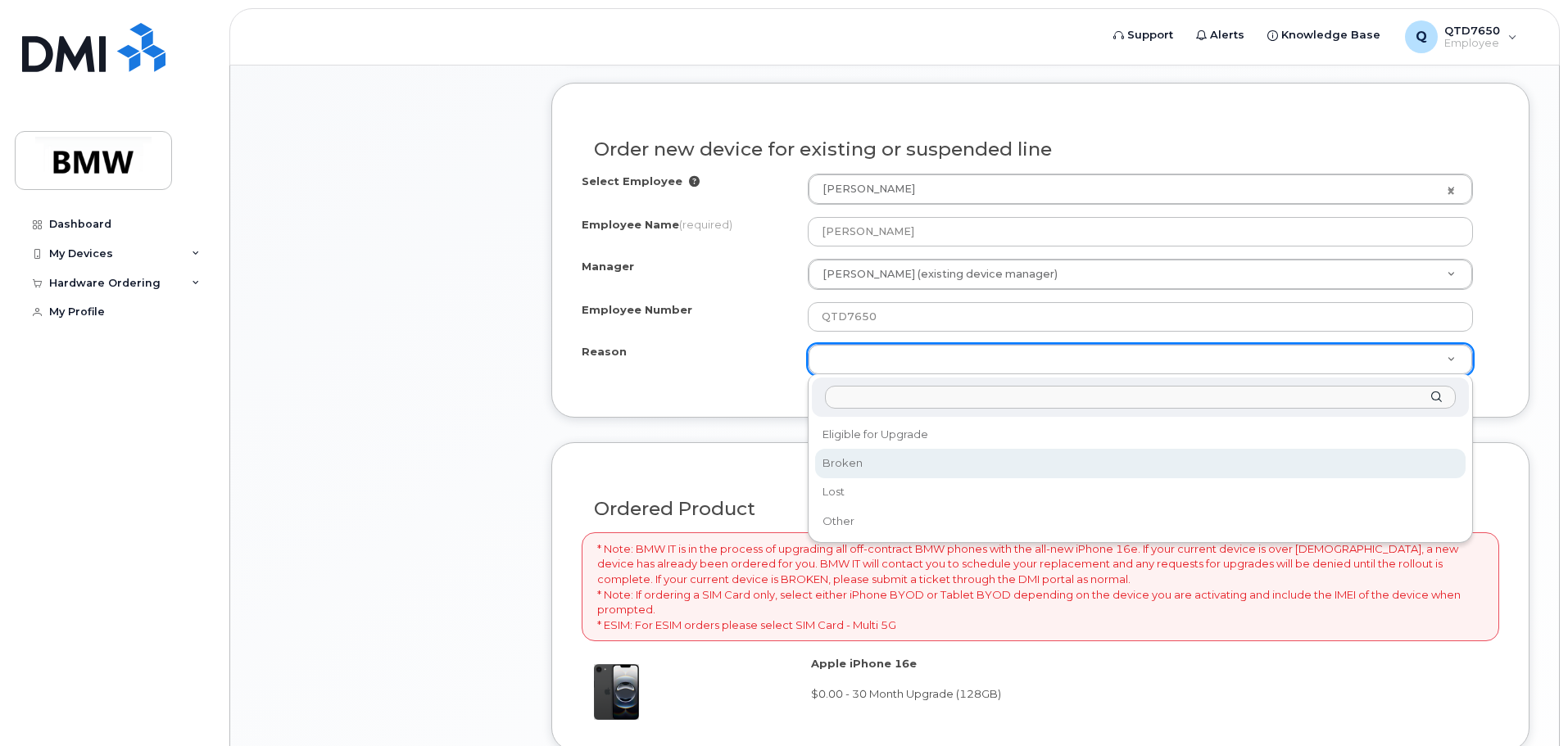
select select "broken"
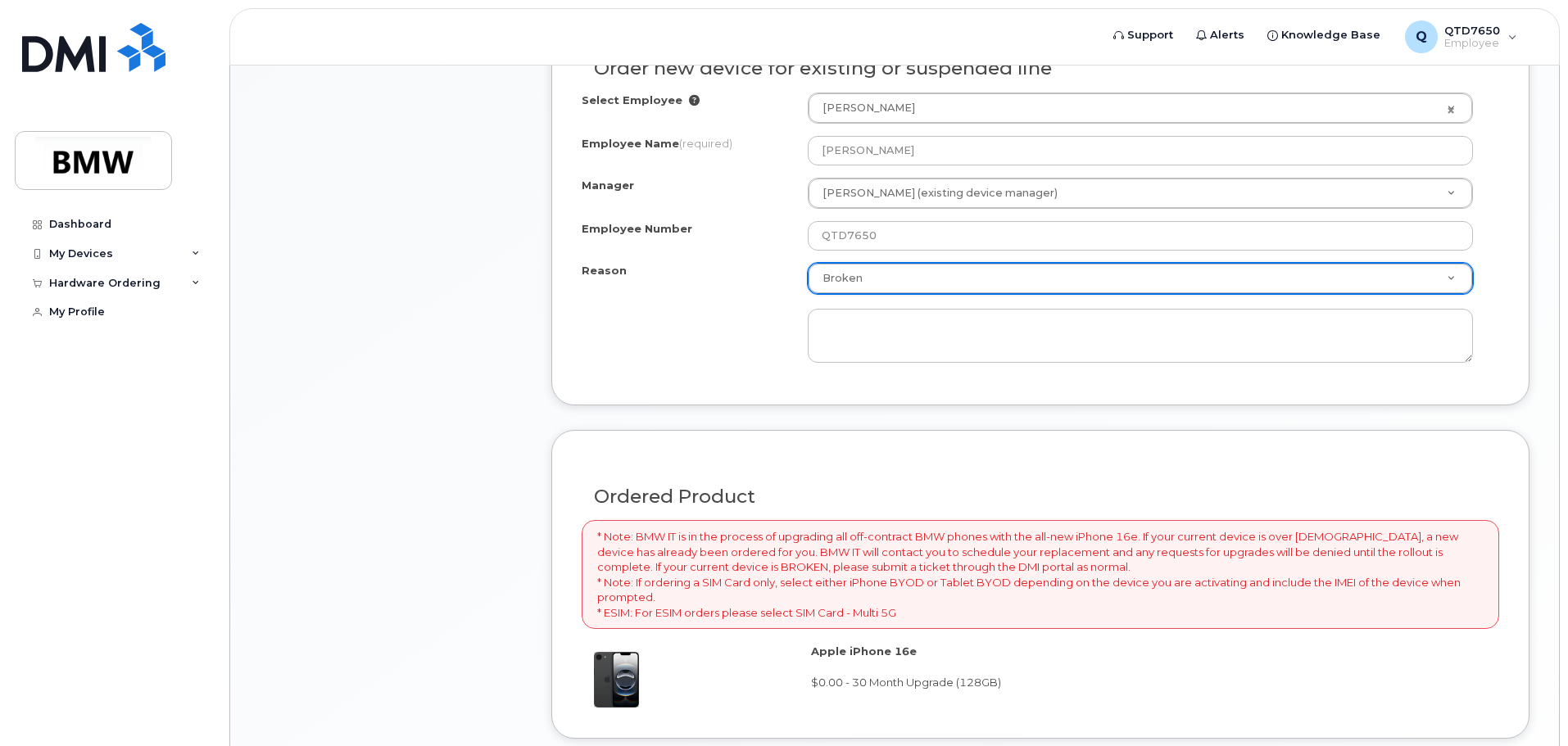
scroll to position [819, 0]
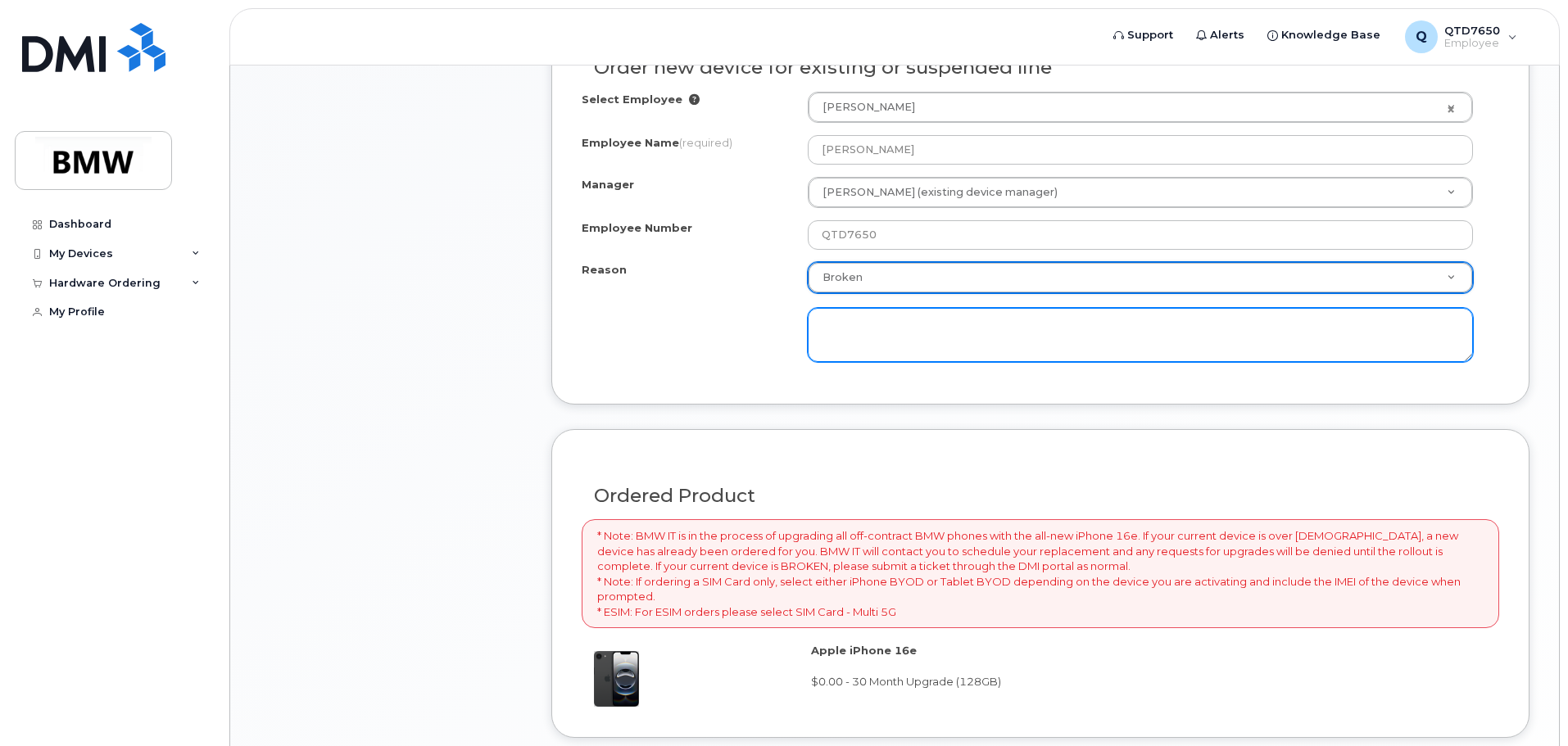
click at [831, 335] on textarea at bounding box center [1140, 335] width 665 height 54
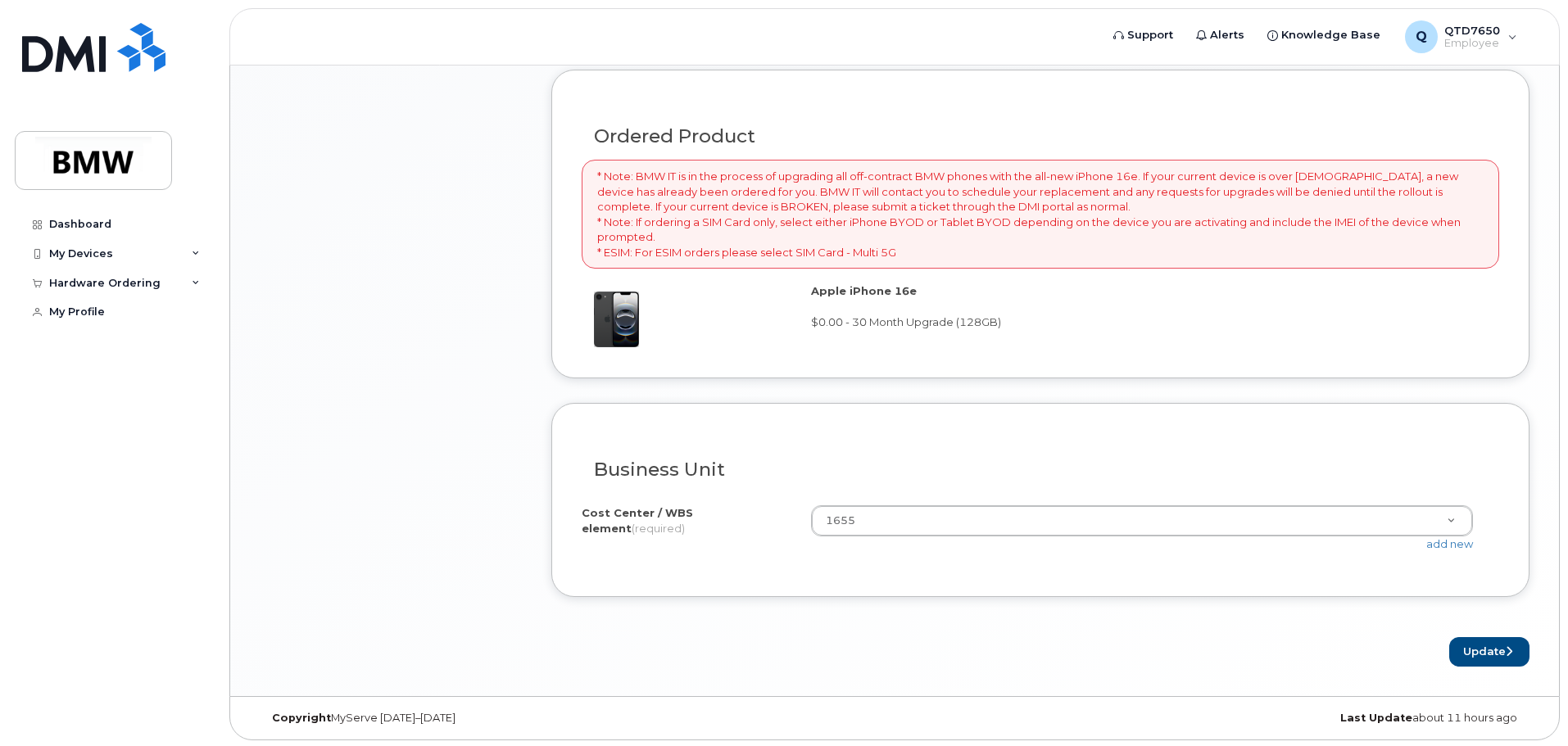
scroll to position [1182, 0]
type textarea "Screen"
click at [1466, 648] on button "Update" at bounding box center [1489, 650] width 81 height 30
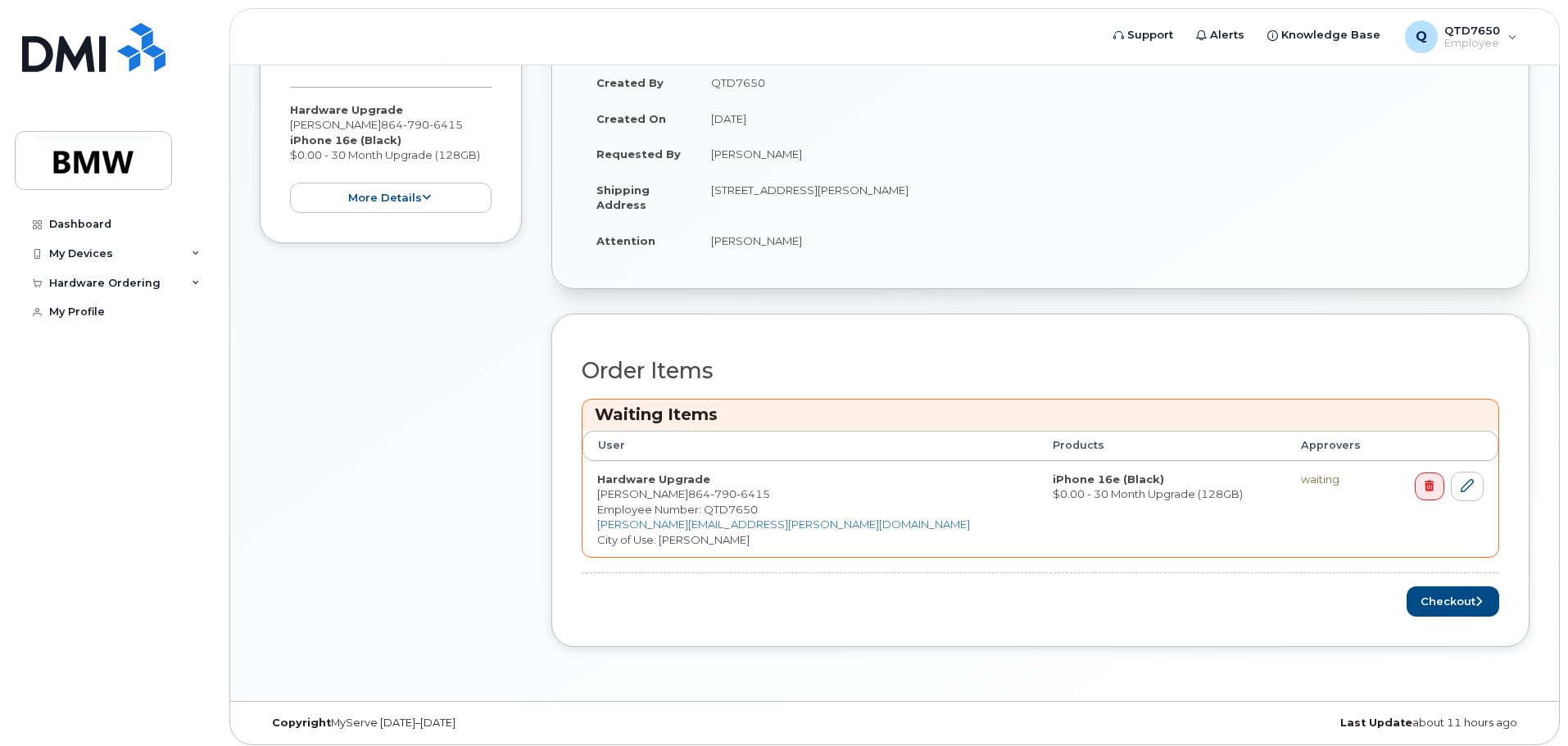
scroll to position [386, 0]
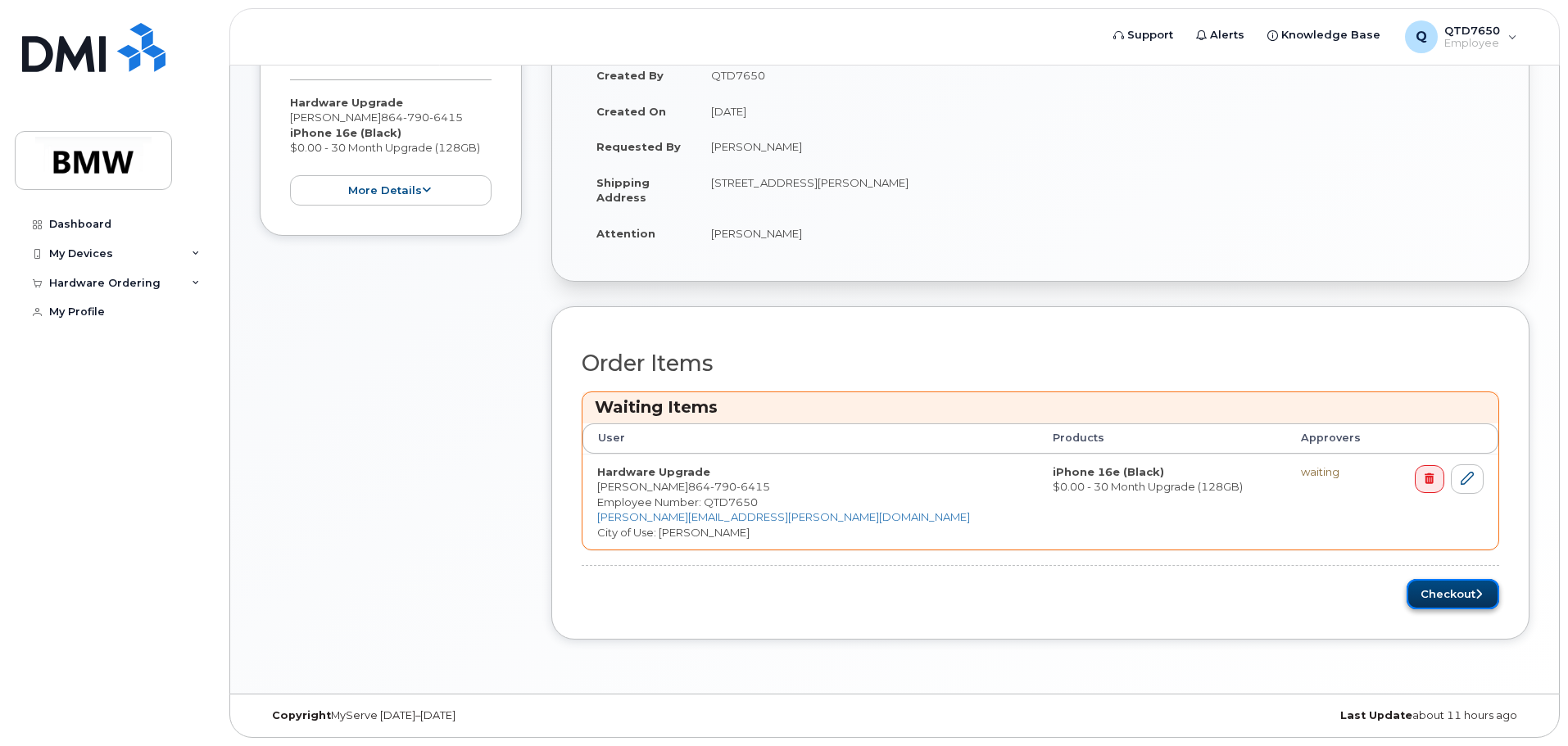
click at [1458, 593] on button "Checkout" at bounding box center [1453, 594] width 93 height 30
